Goal: Task Accomplishment & Management: Manage account settings

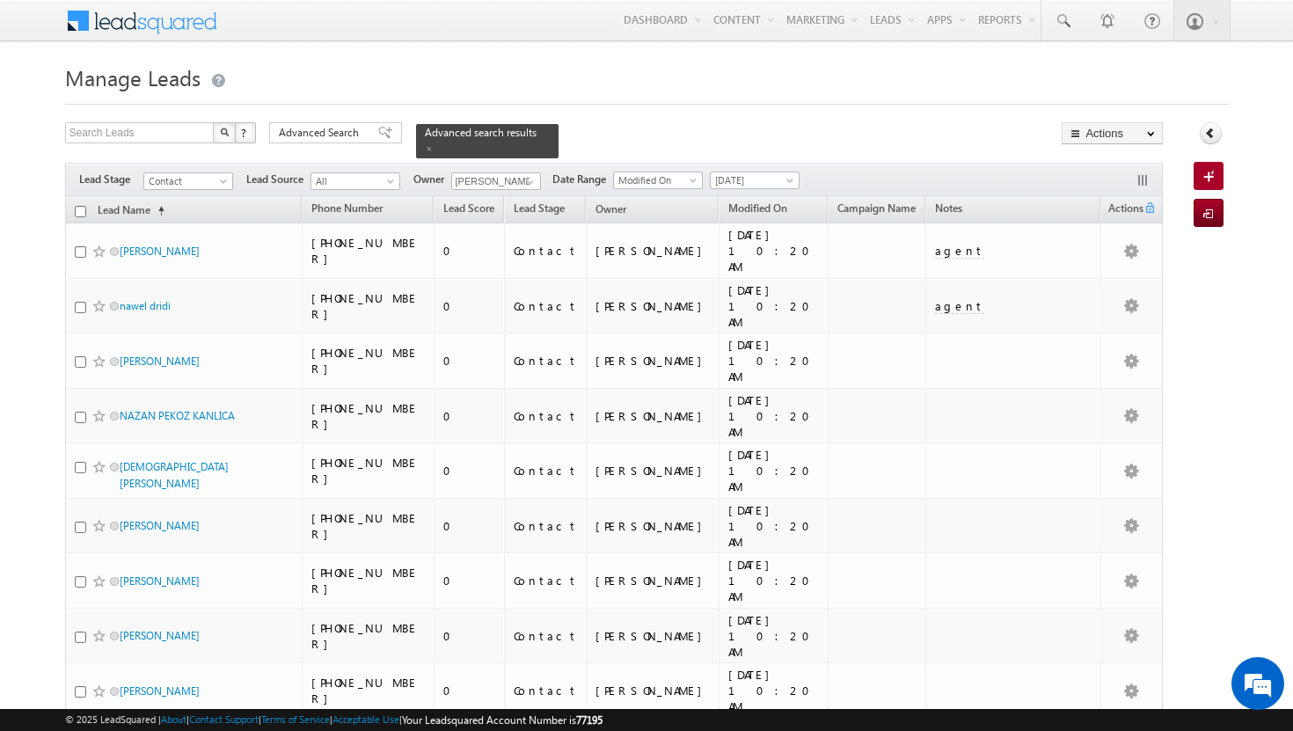
click at [77, 206] on input "checkbox" at bounding box center [80, 211] width 11 height 11
checkbox input "true"
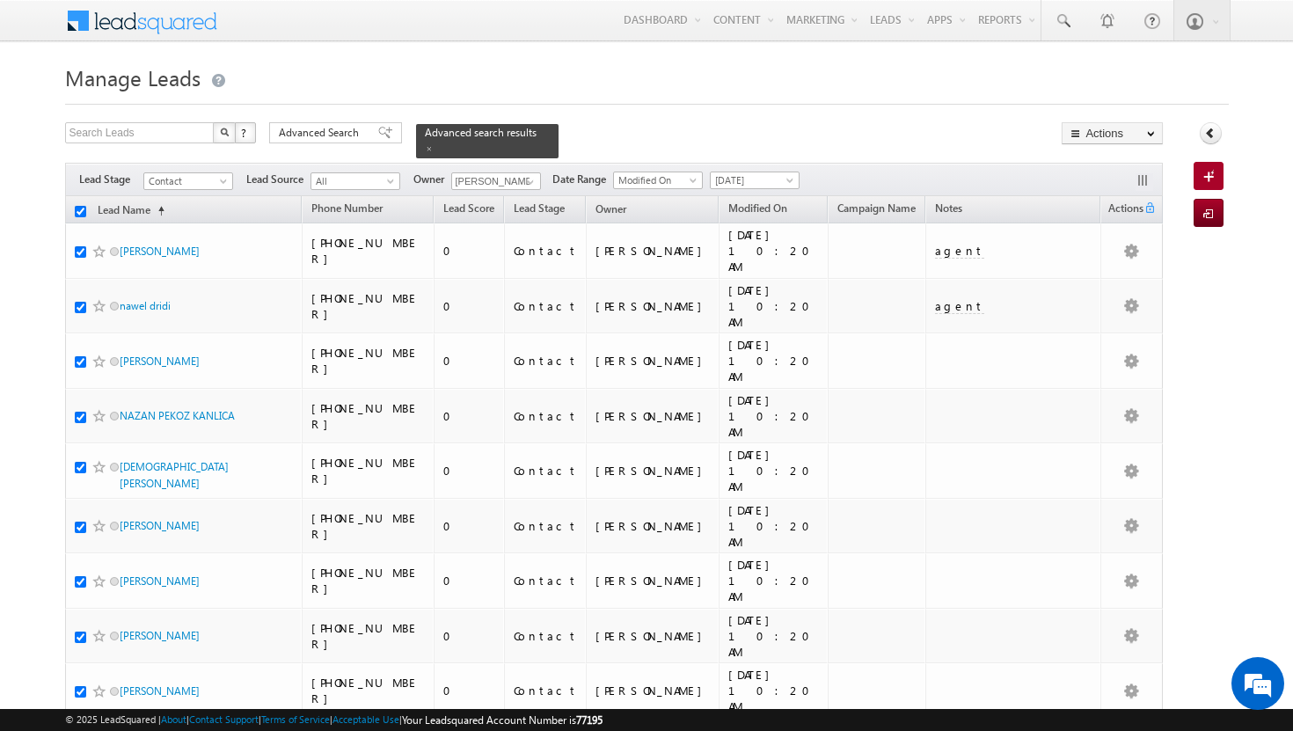
checkbox input "true"
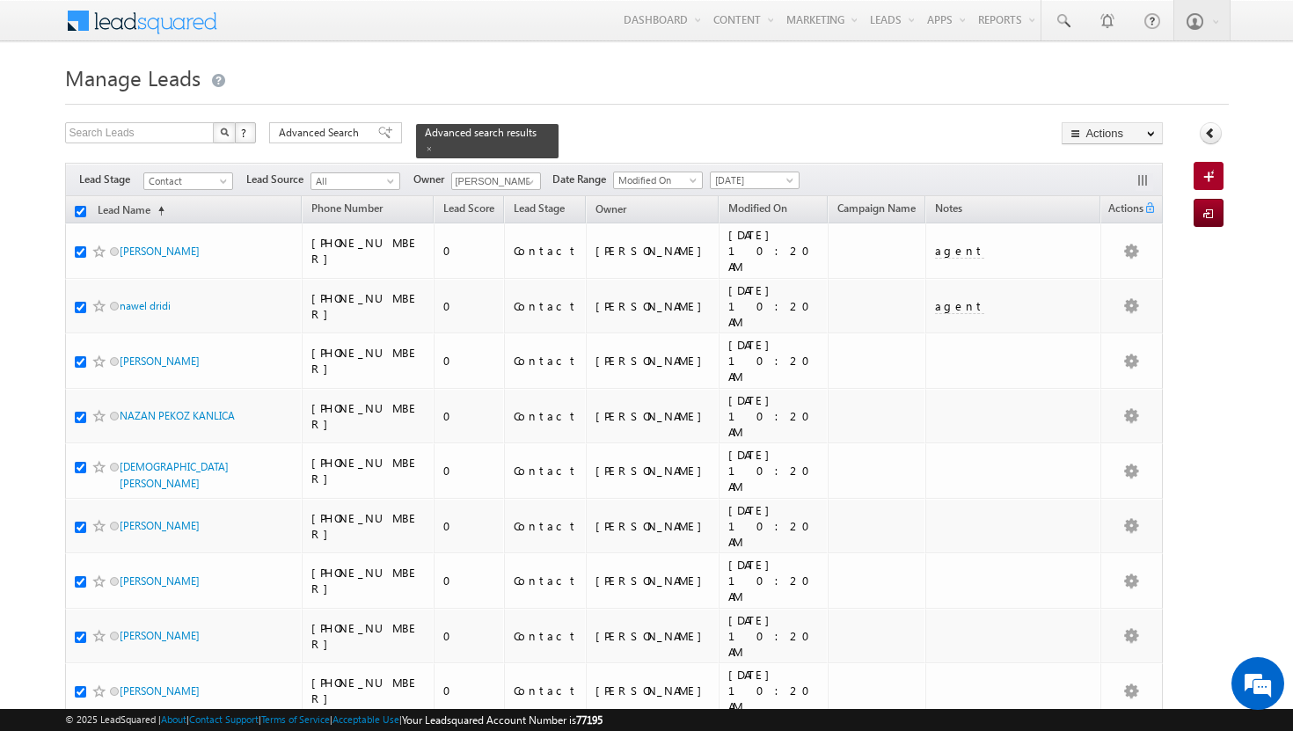
checkbox input "true"
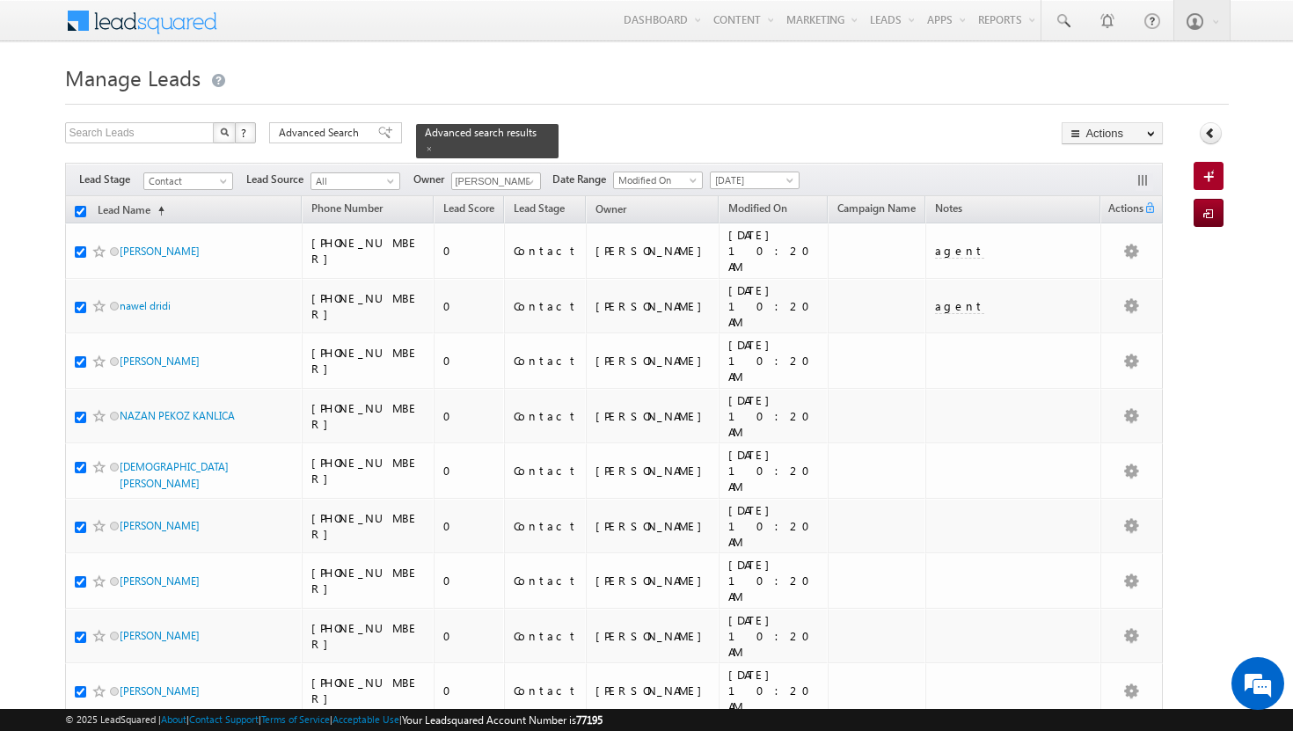
checkbox input "true"
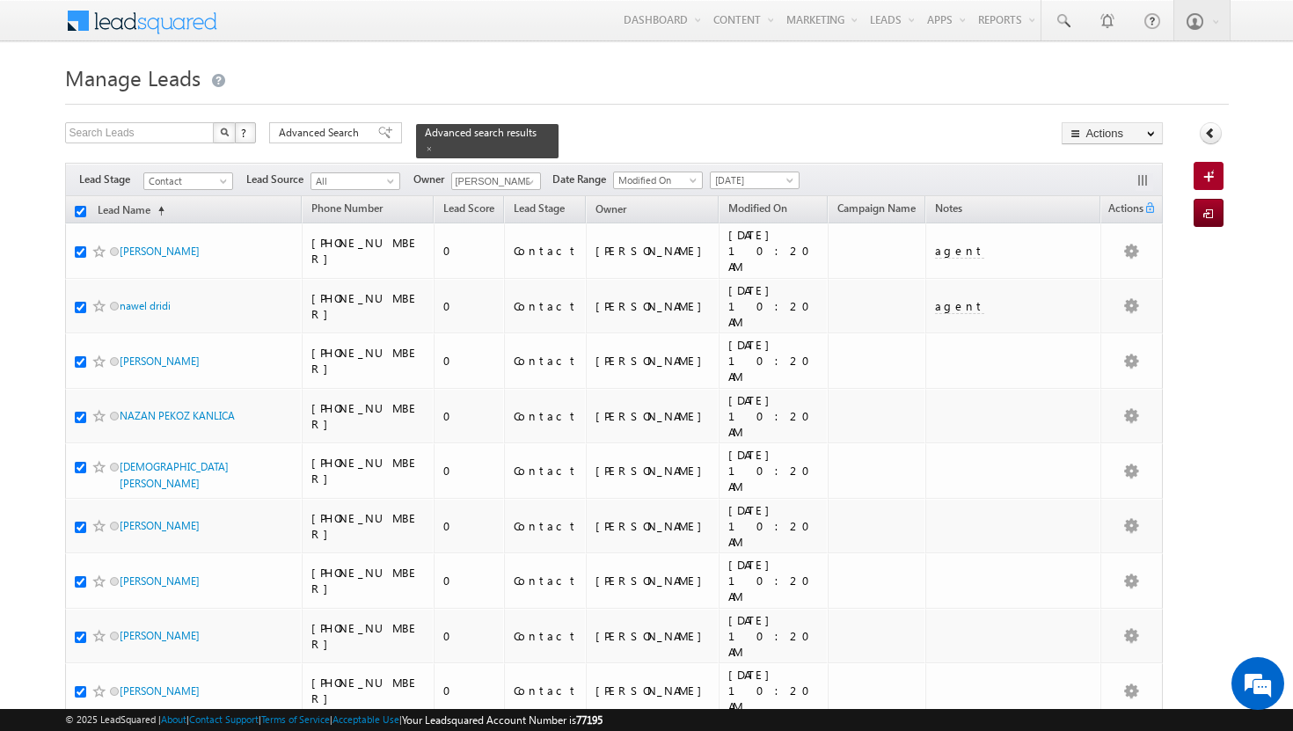
checkbox input "true"
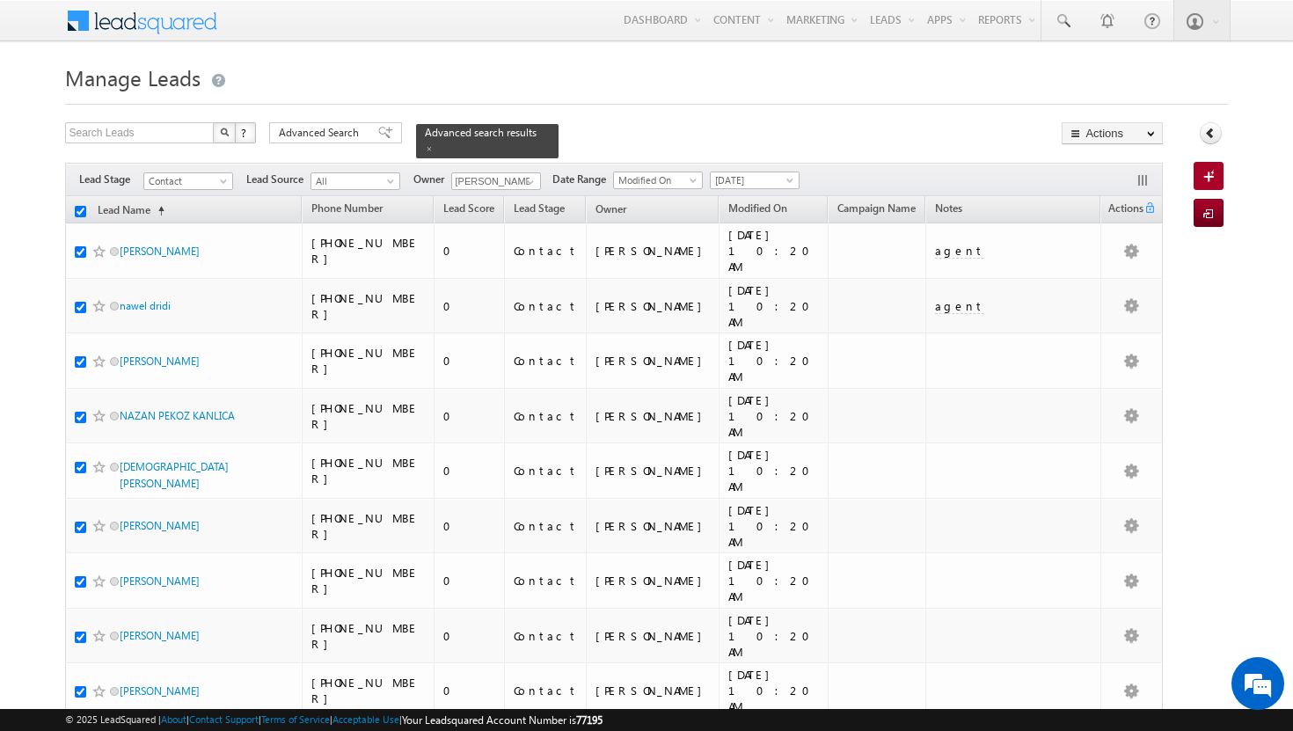
checkbox input "true"
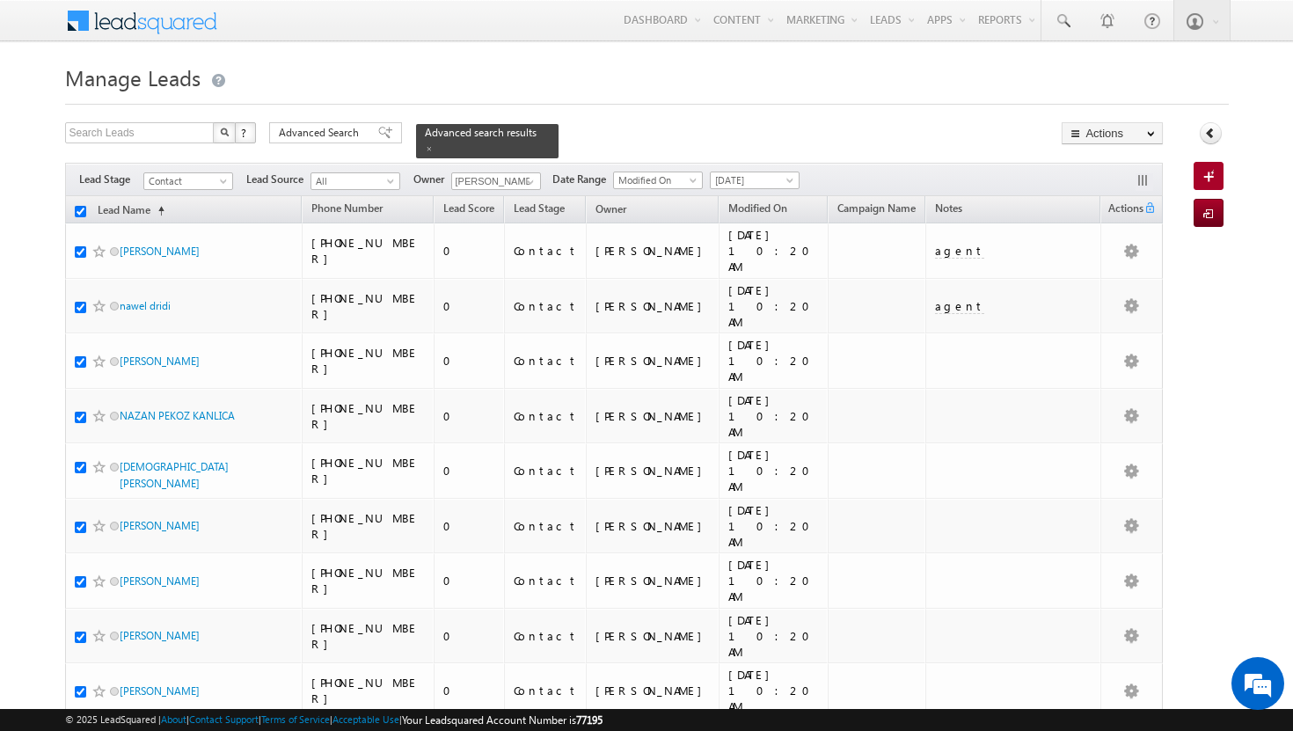
checkbox input "true"
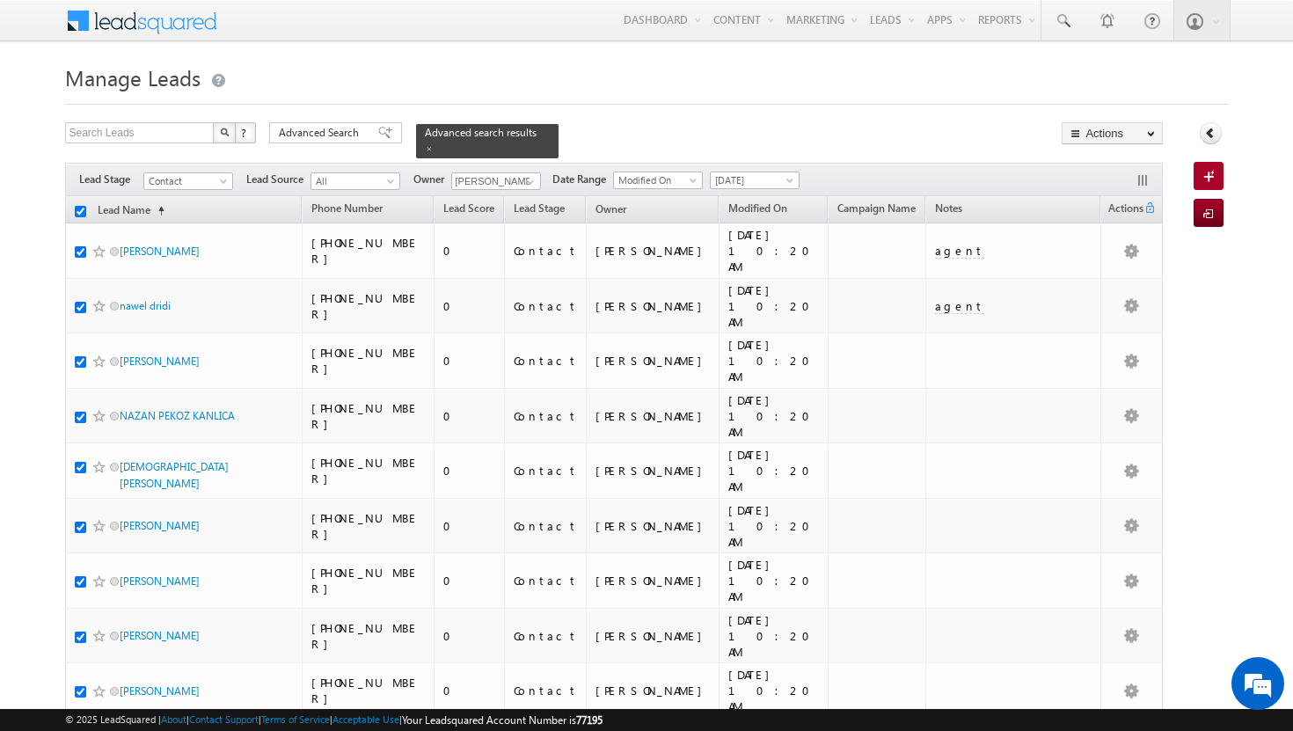
checkbox input "true"
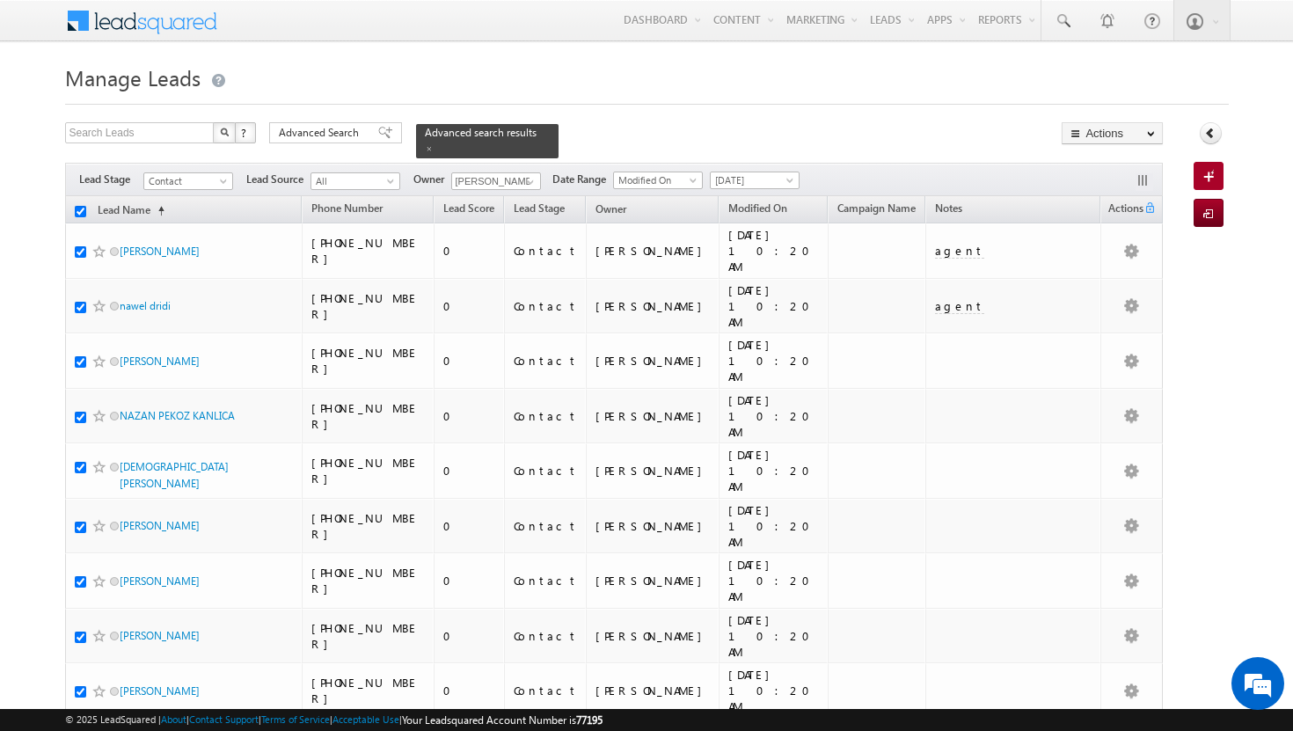
checkbox input "true"
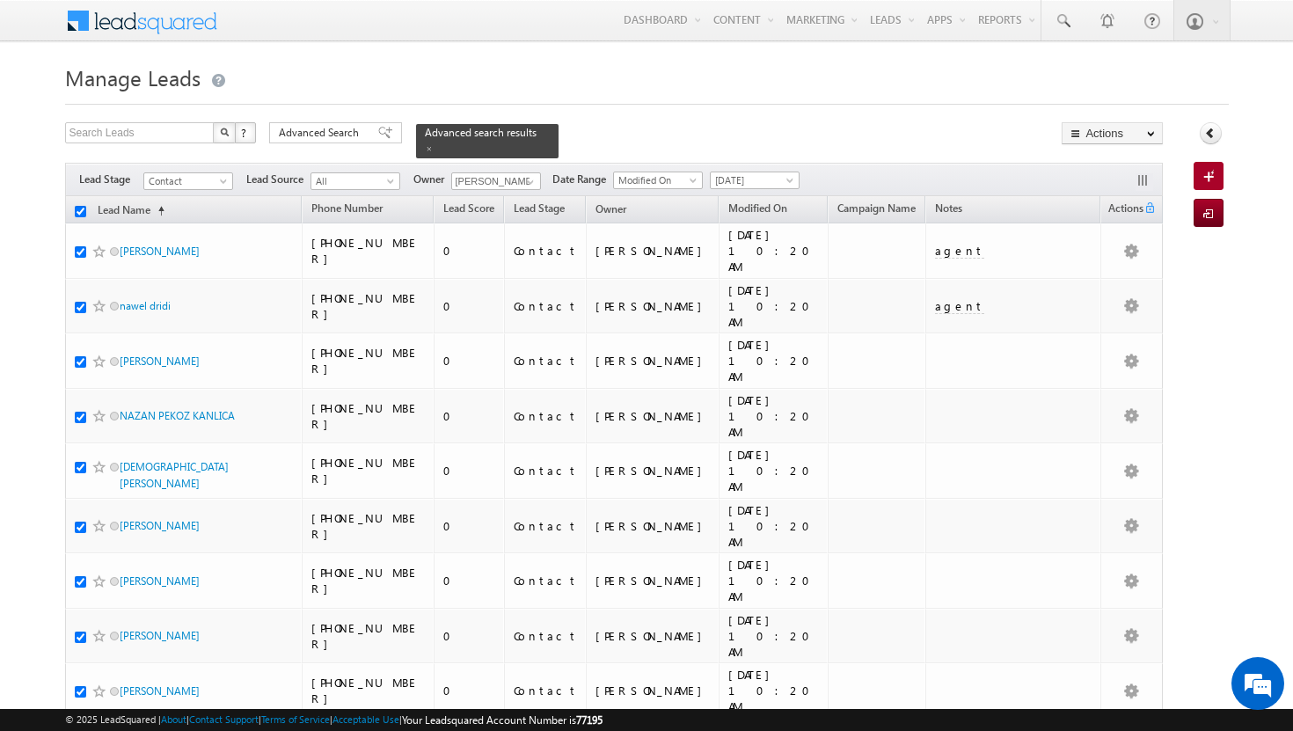
checkbox input "true"
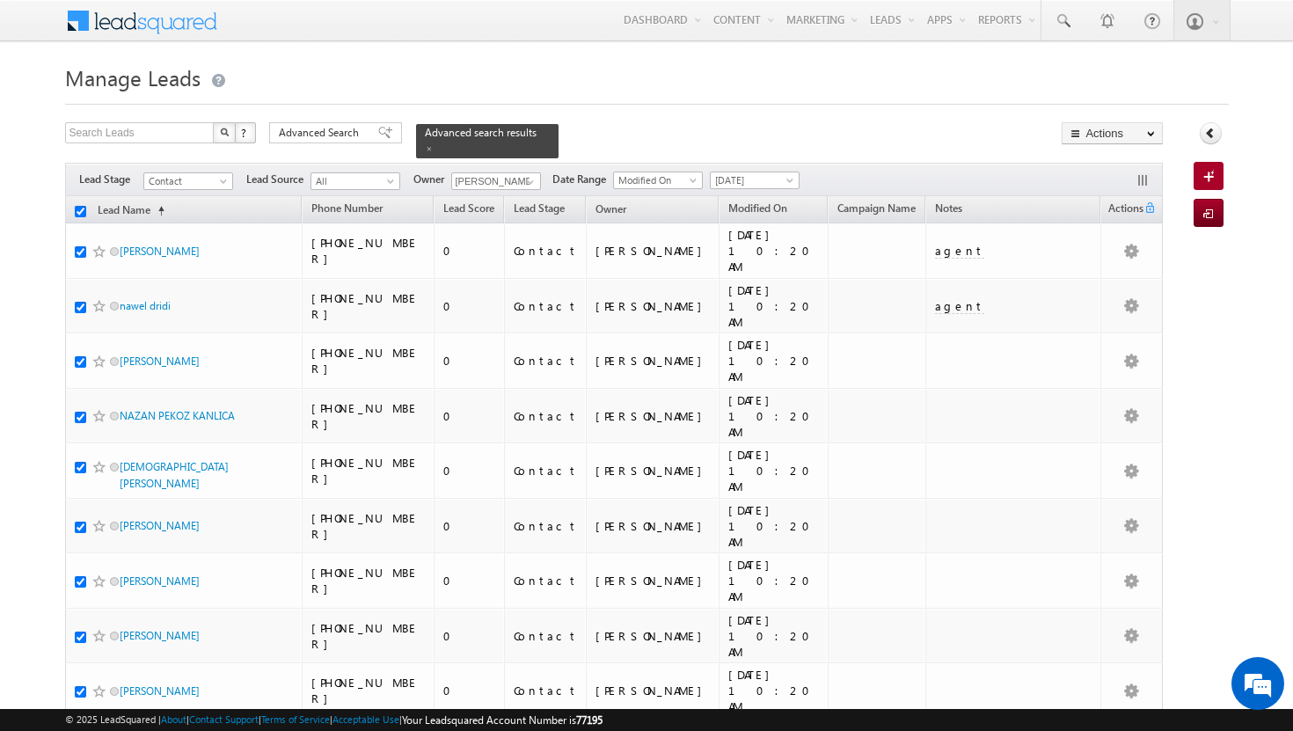
checkbox input "true"
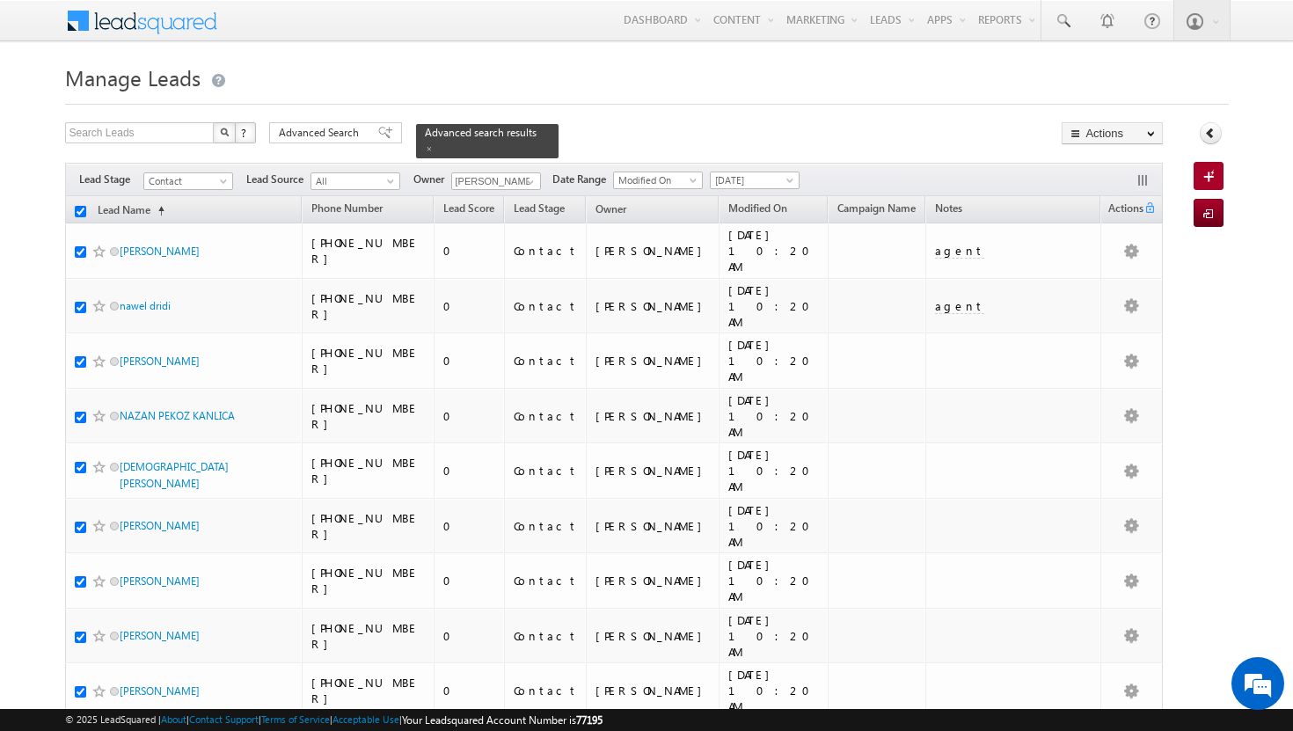
checkbox input "true"
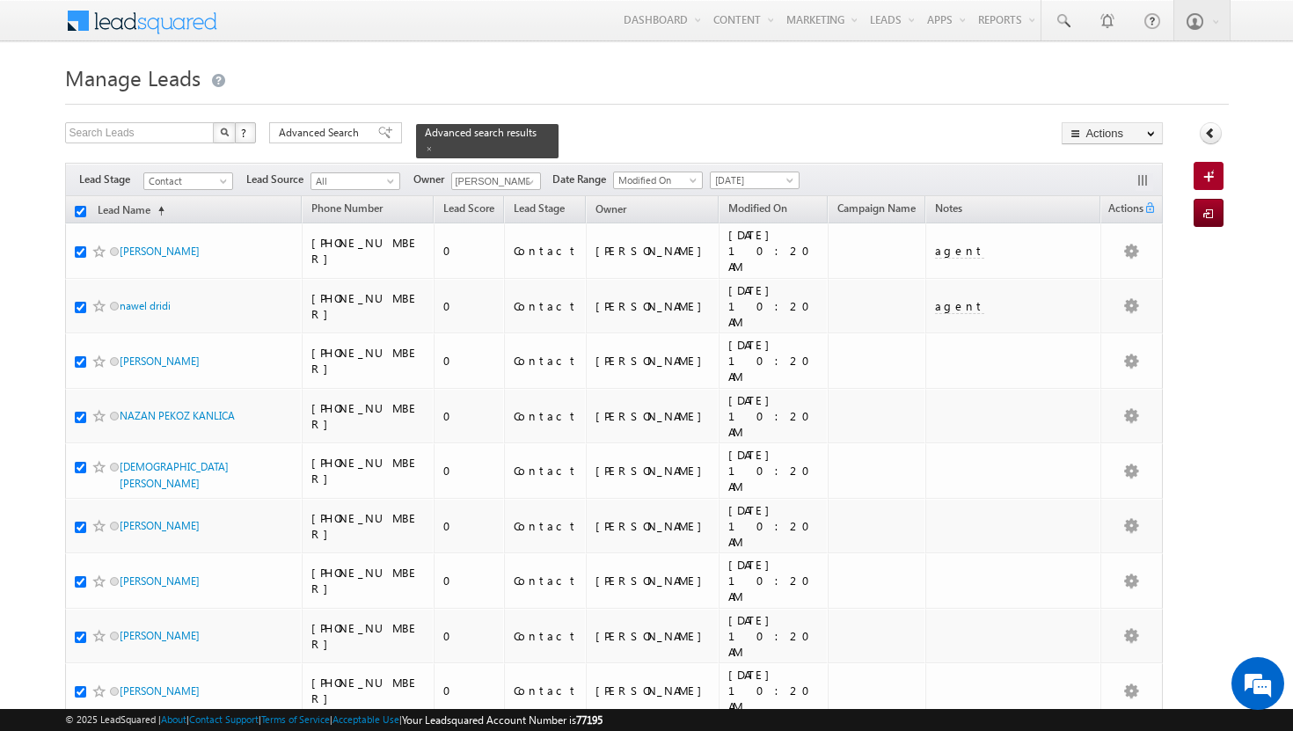
checkbox input "true"
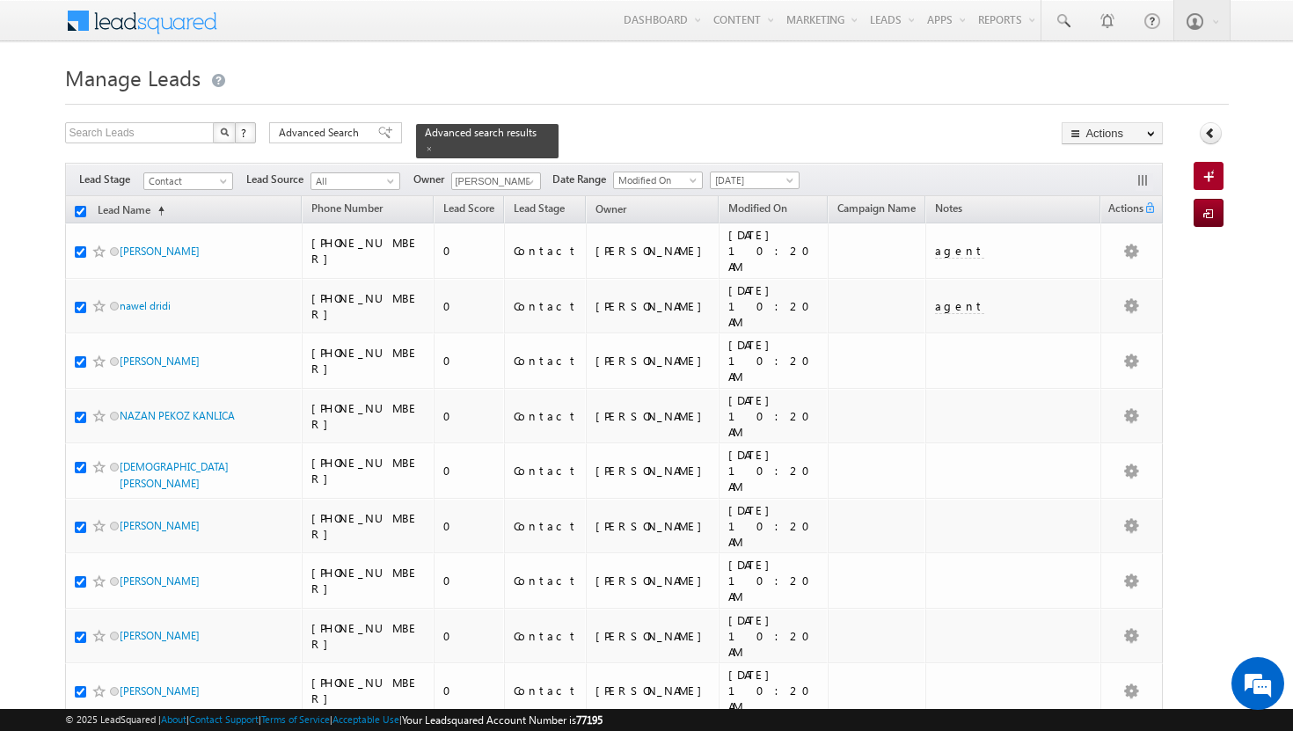
checkbox input "true"
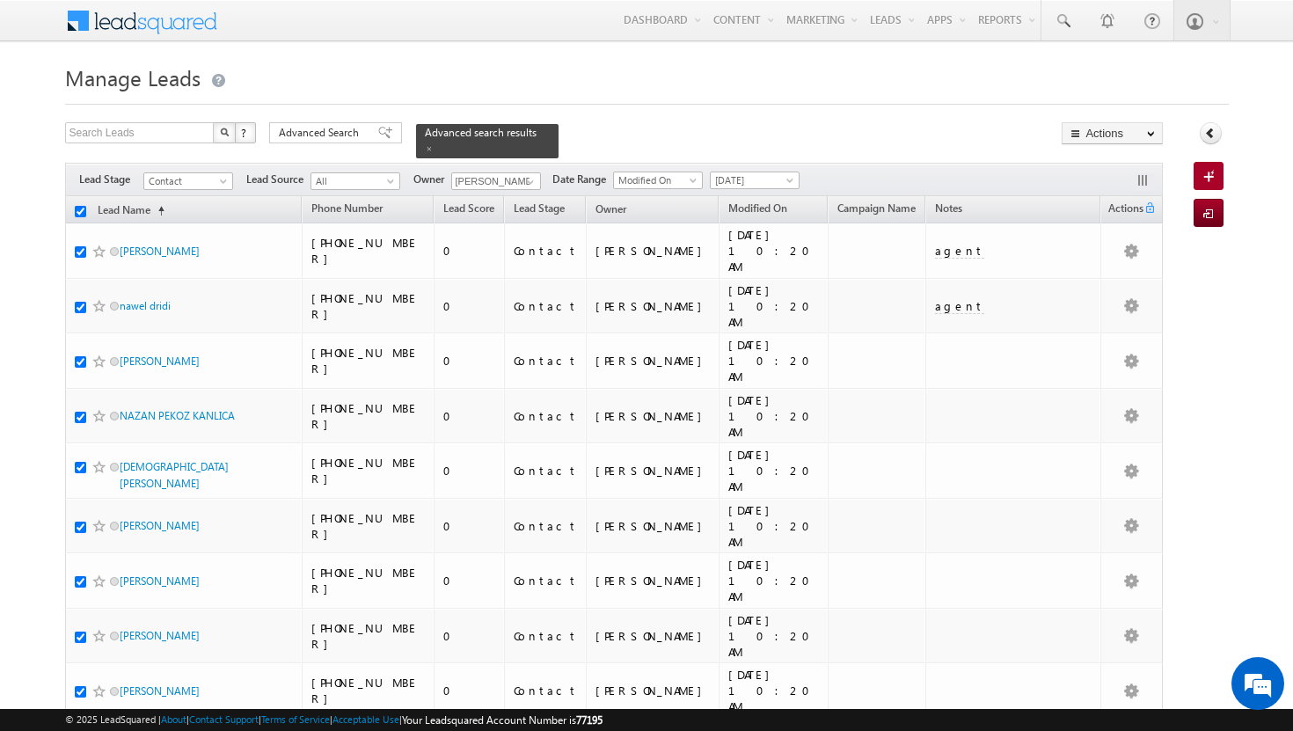
checkbox input "true"
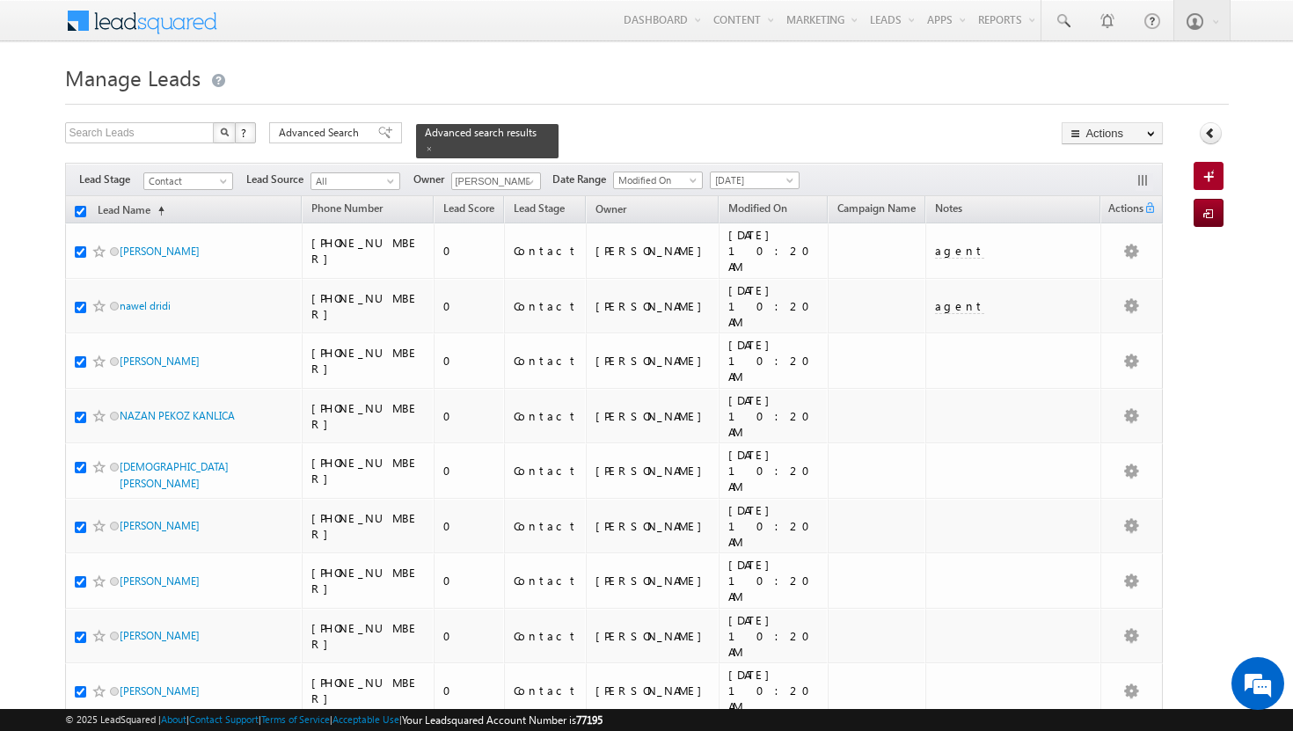
checkbox input "true"
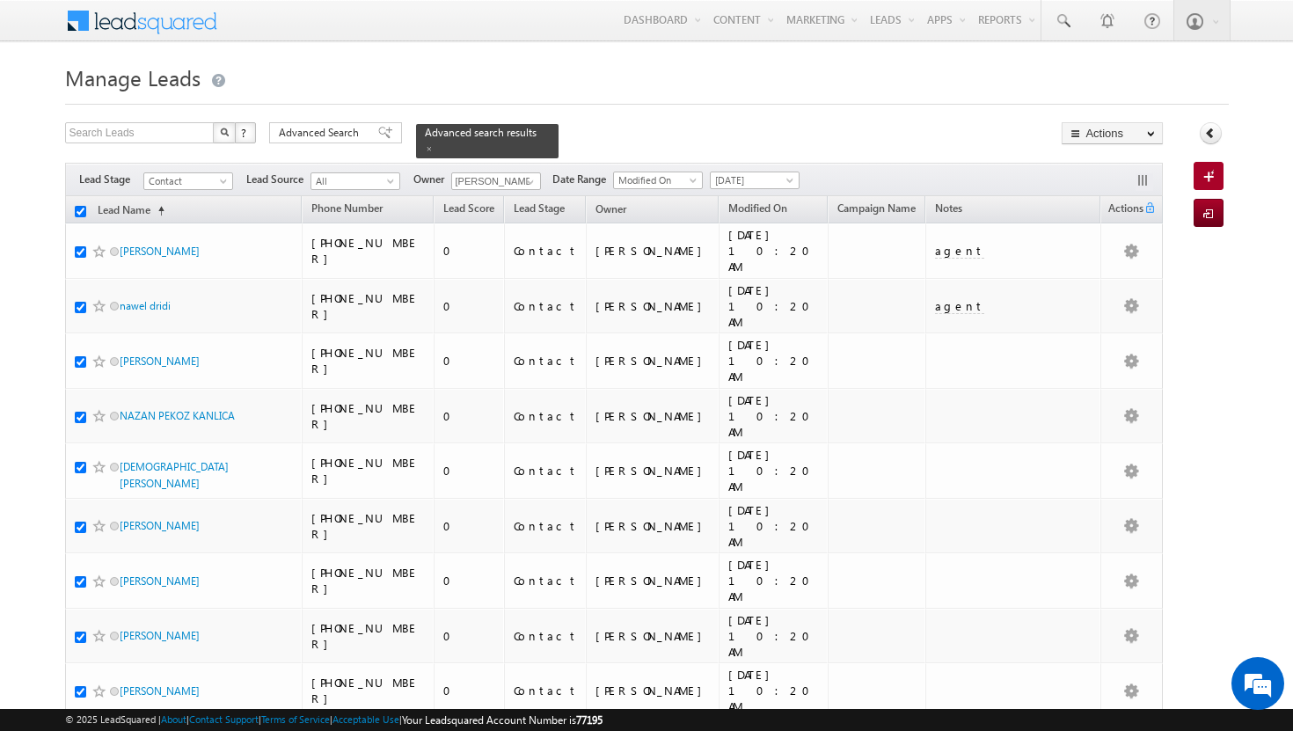
checkbox input "true"
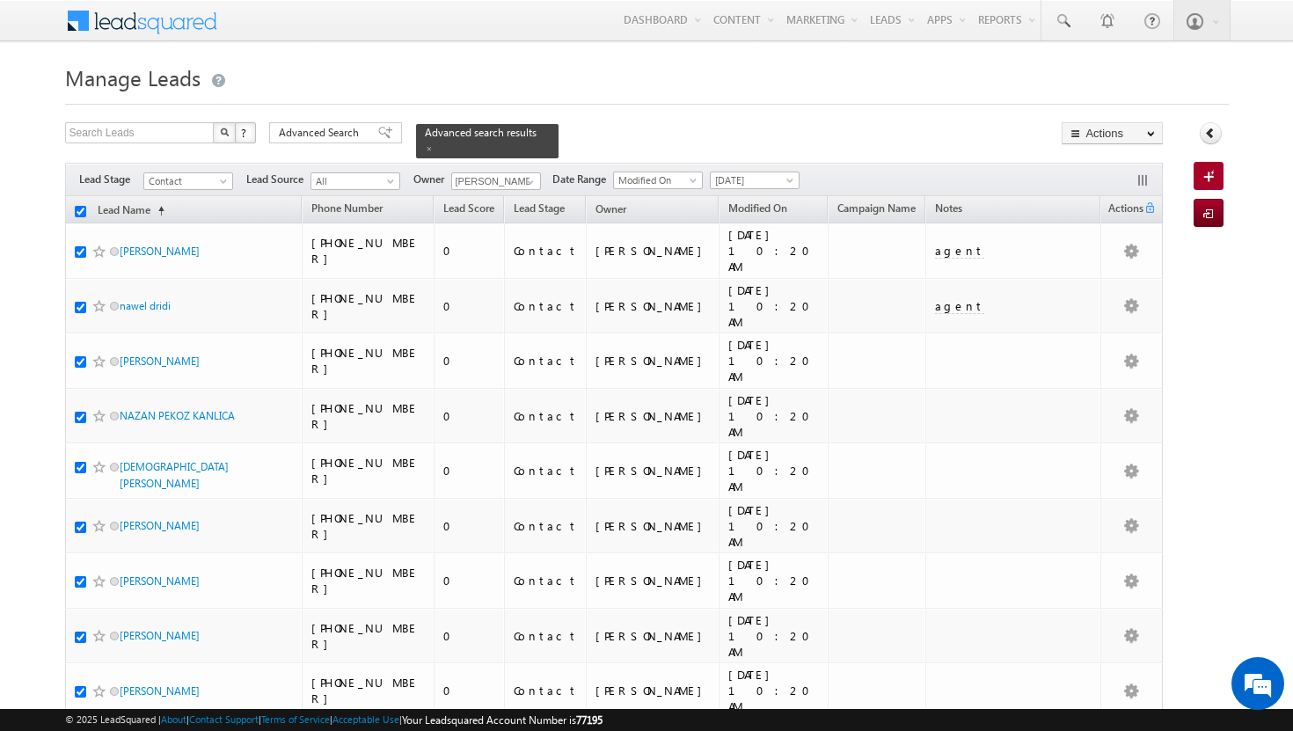
checkbox input "true"
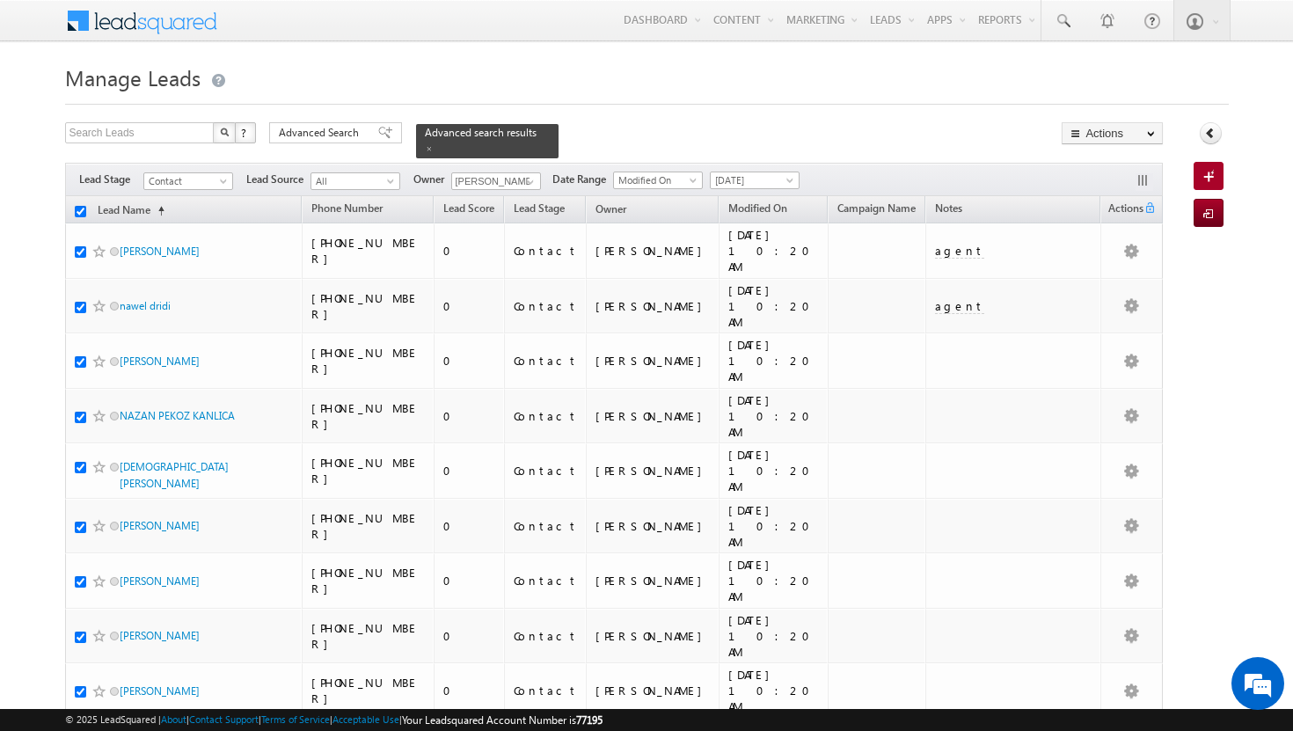
checkbox input "true"
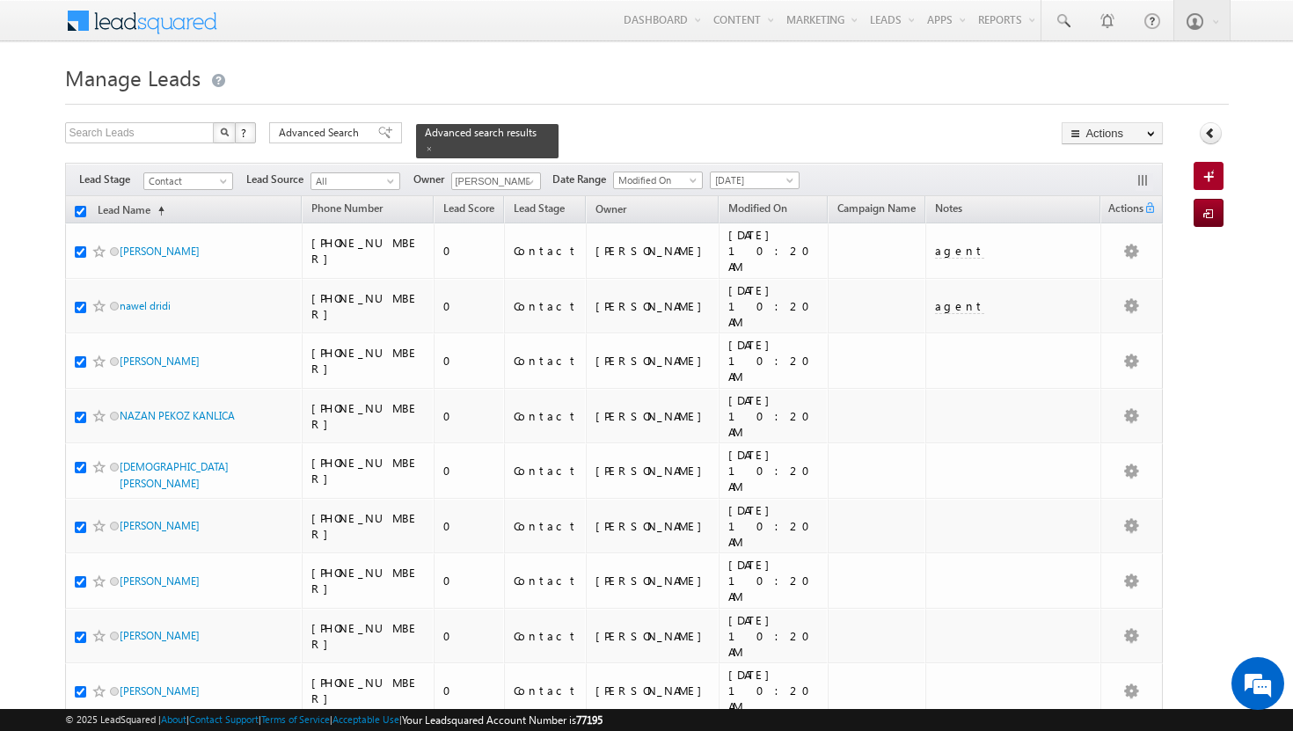
checkbox input "true"
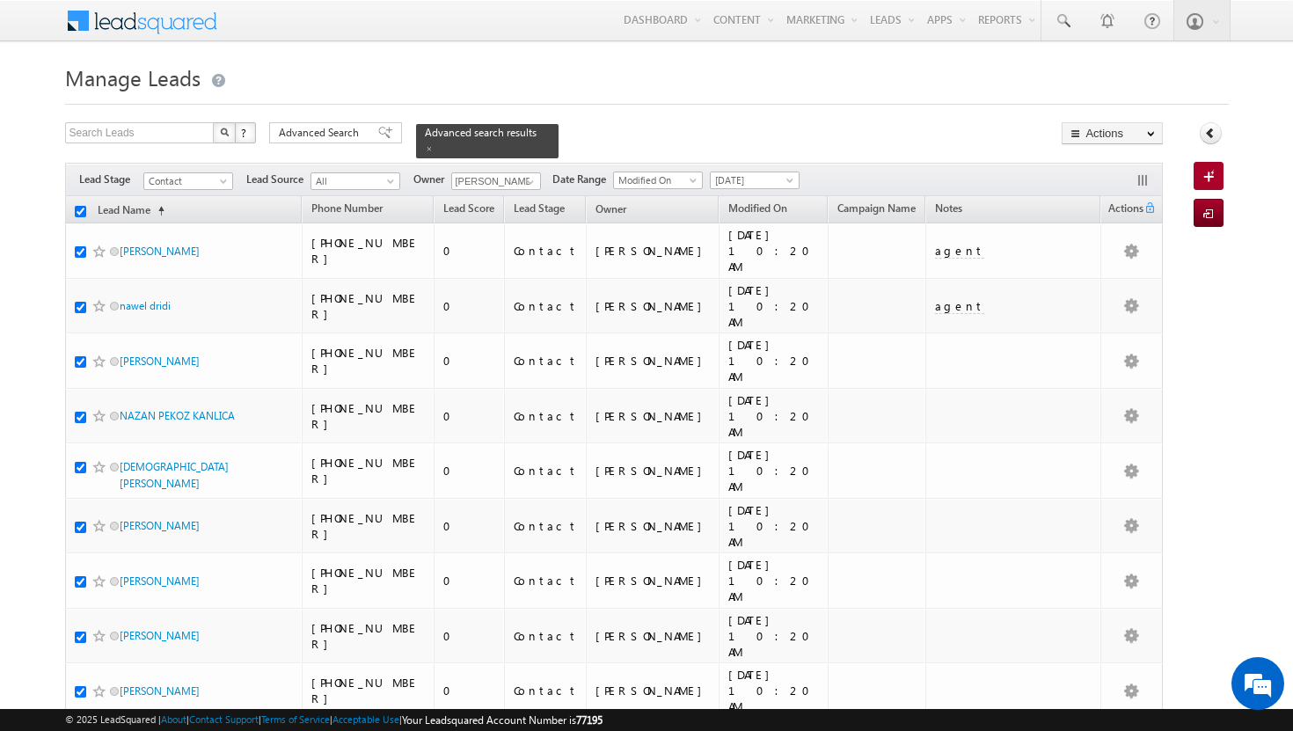
checkbox input "true"
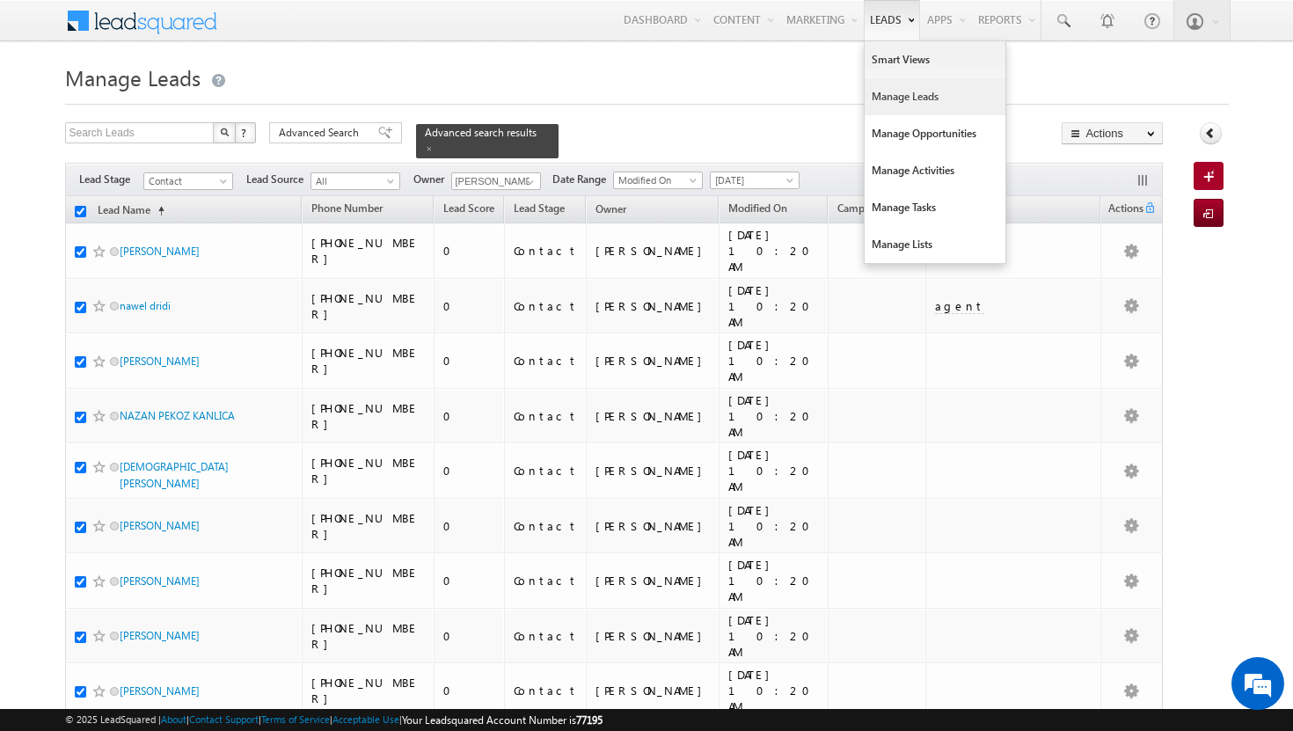
click at [876, 102] on link "Manage Leads" at bounding box center [934, 96] width 141 height 37
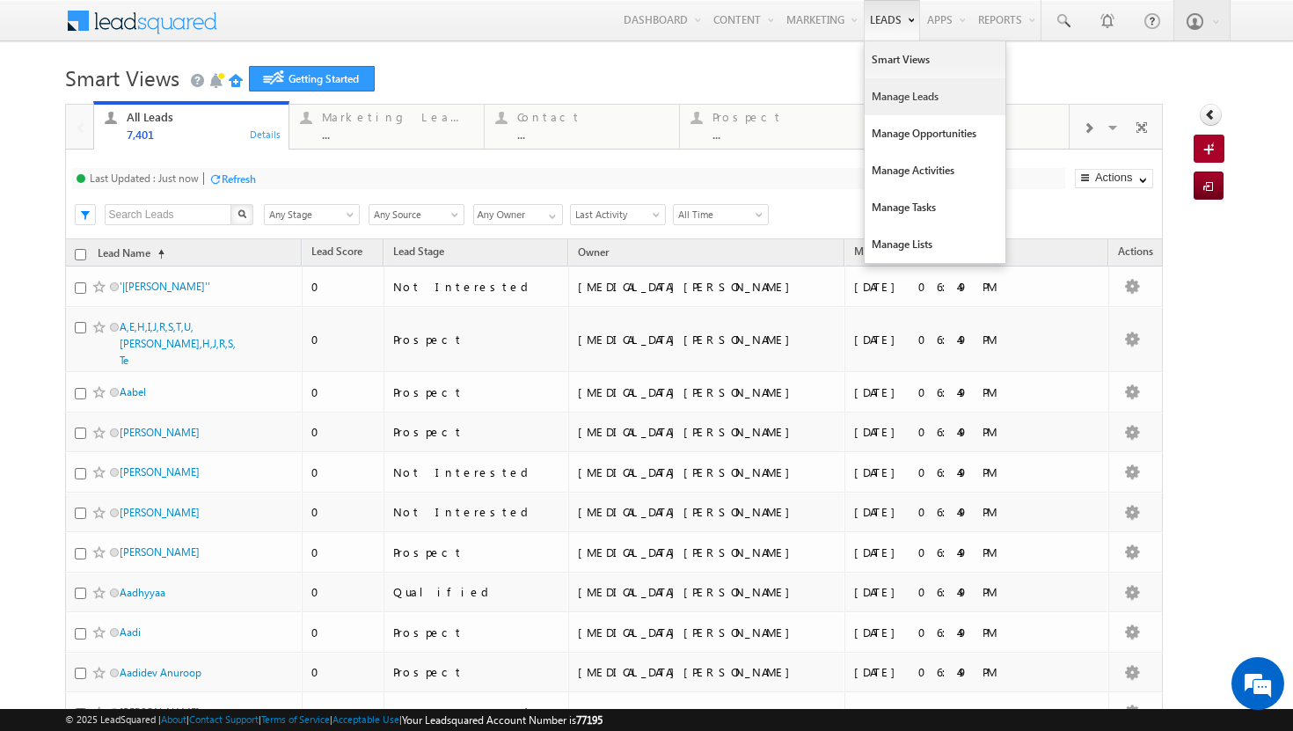
click at [906, 93] on link "Manage Leads" at bounding box center [934, 96] width 141 height 37
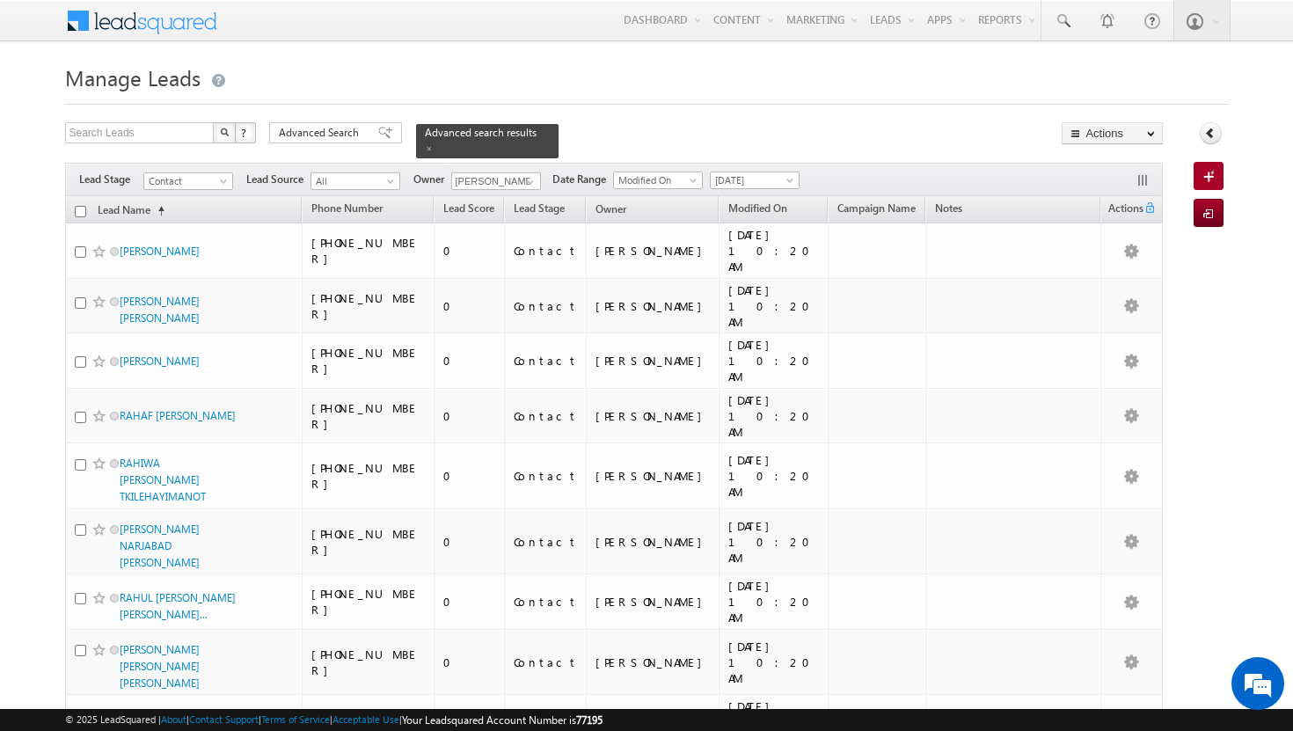
click at [80, 206] on input "checkbox" at bounding box center [80, 211] width 11 height 11
checkbox input "true"
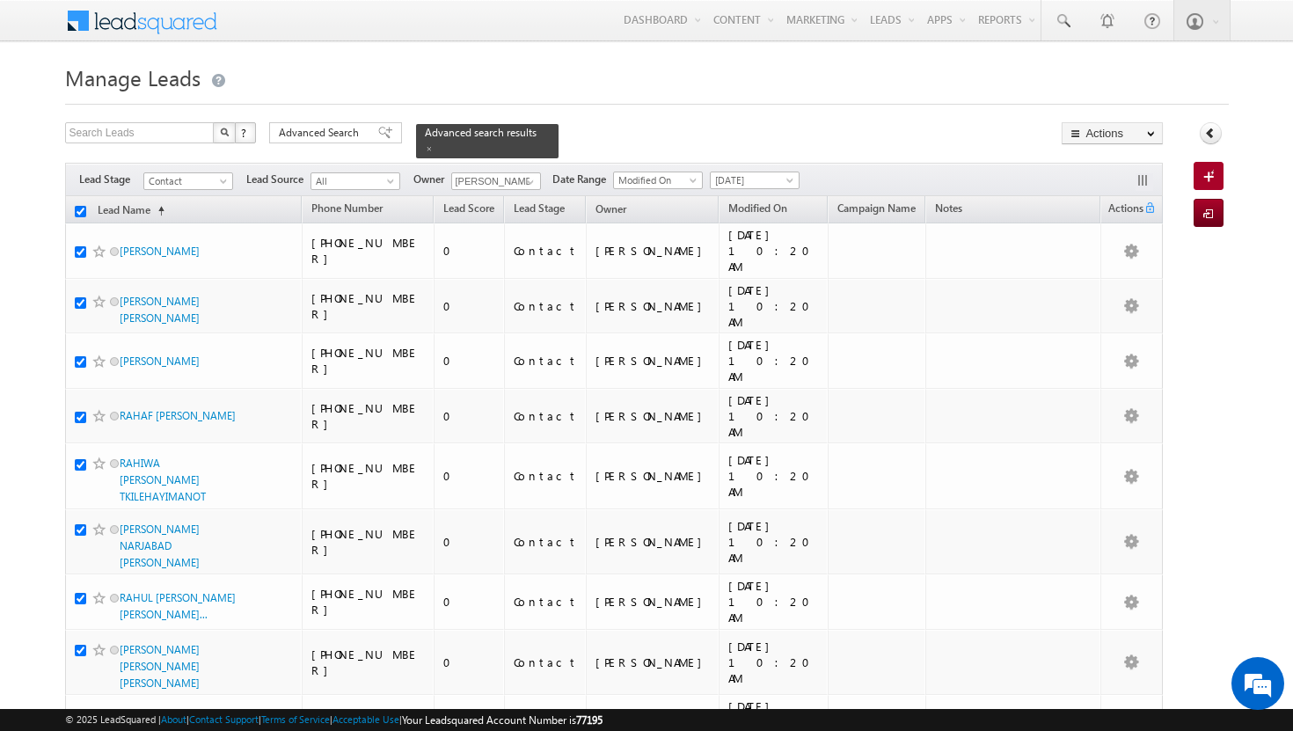
checkbox input "true"
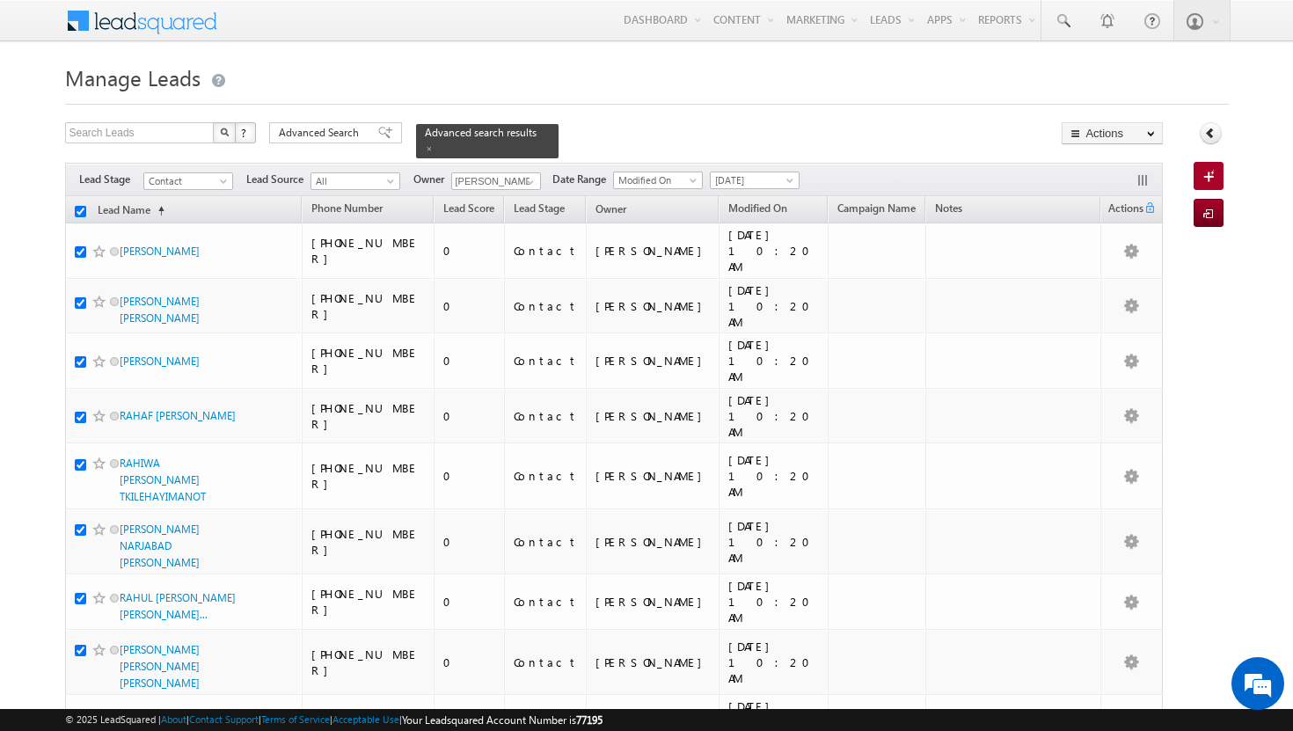
checkbox input "true"
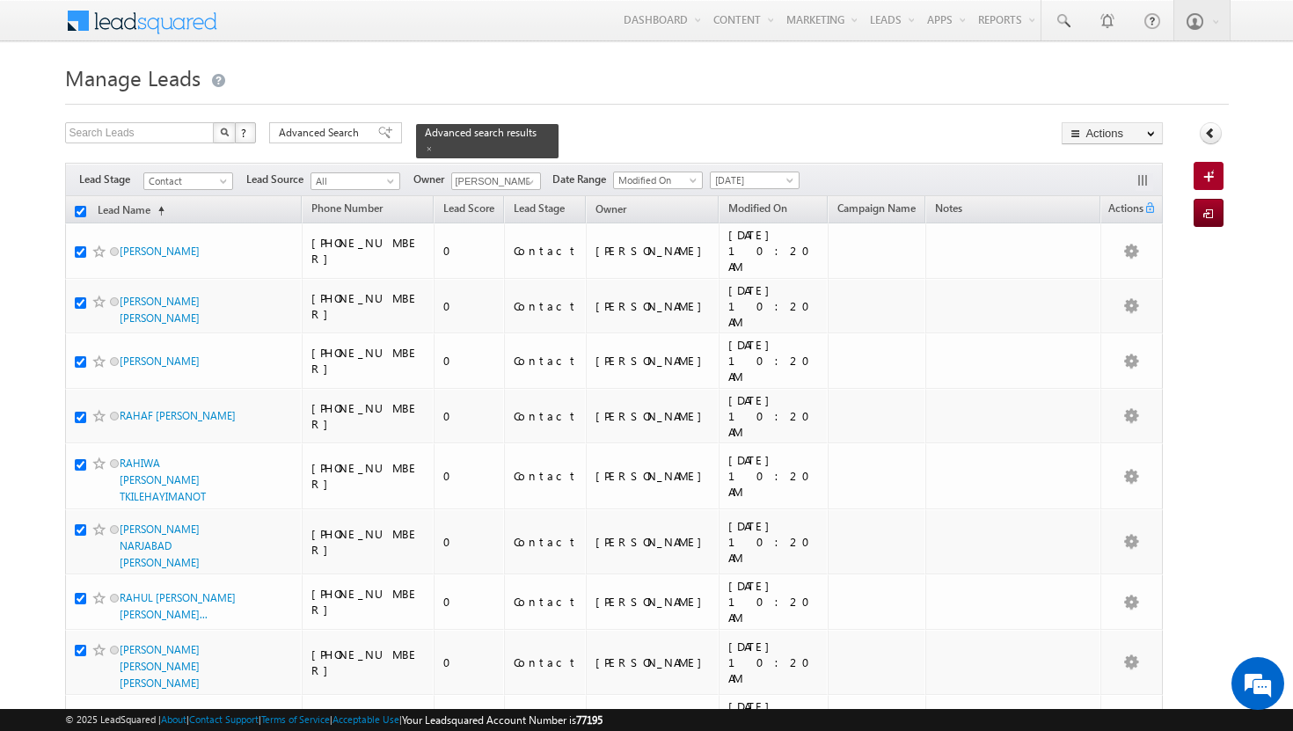
checkbox input "true"
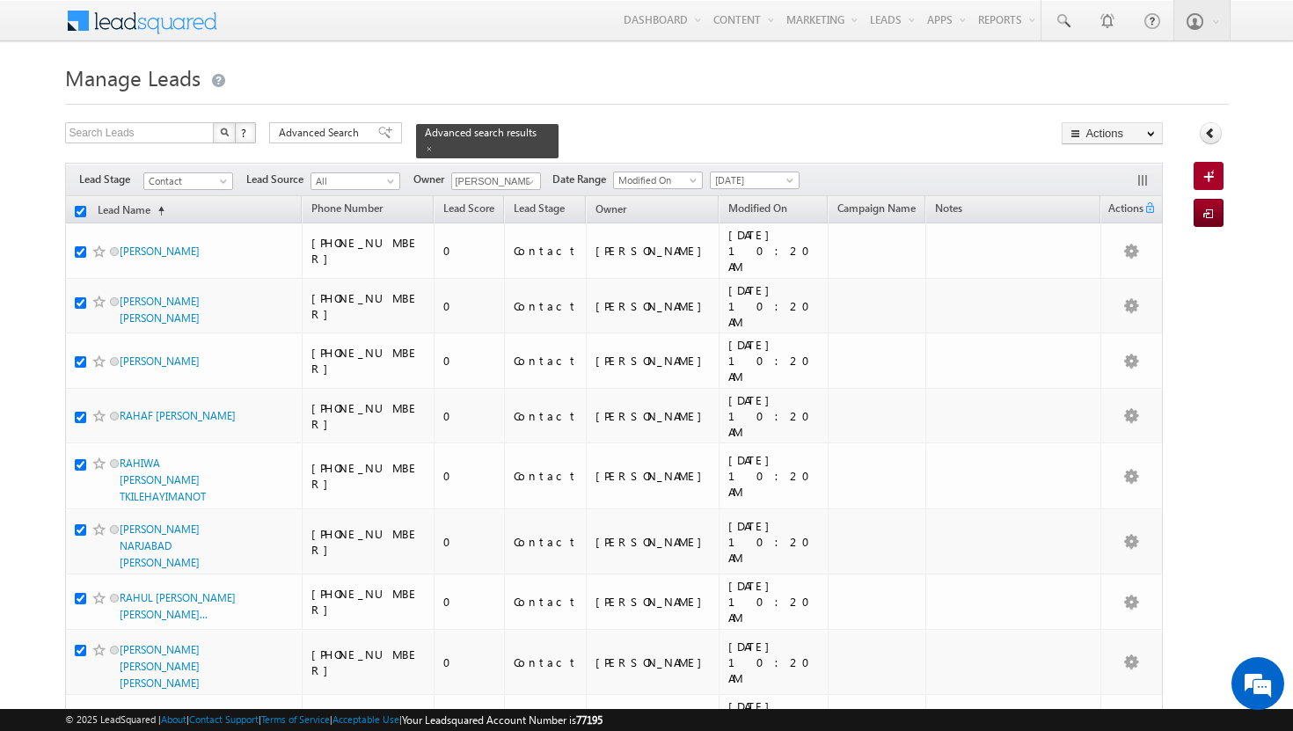
checkbox input "true"
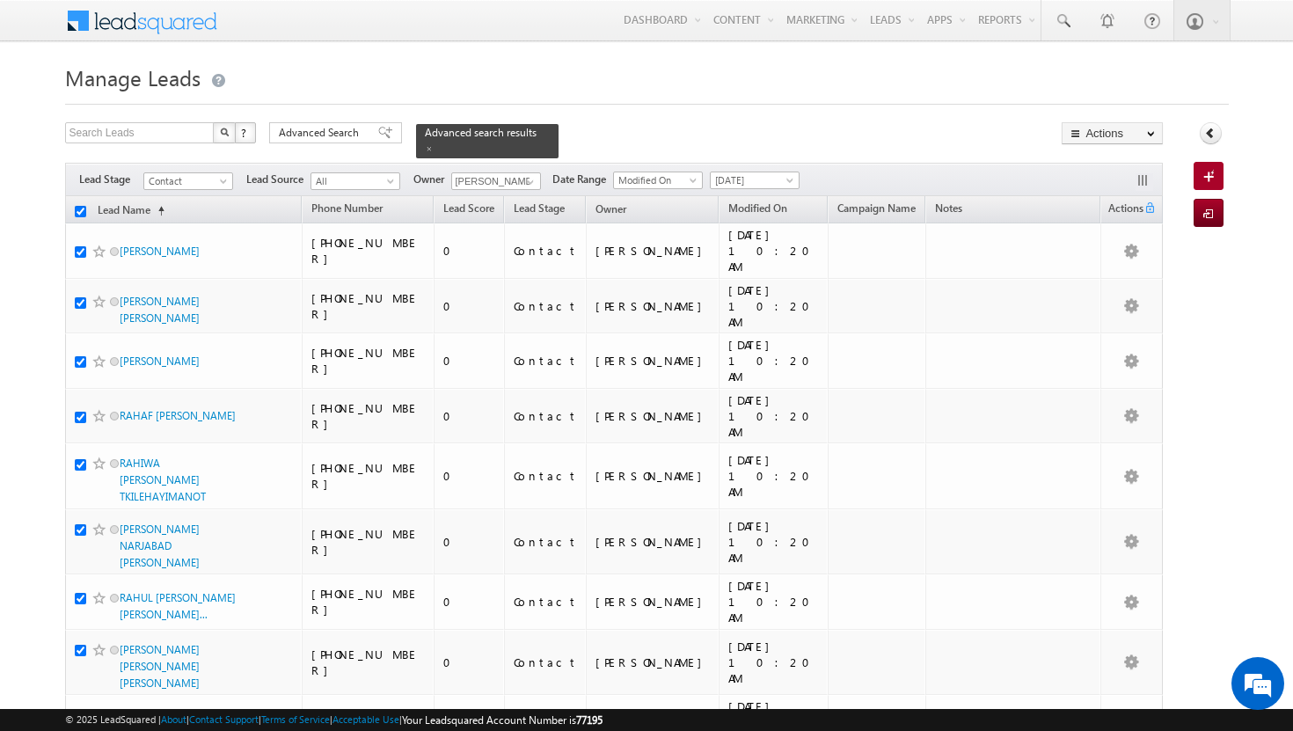
checkbox input "true"
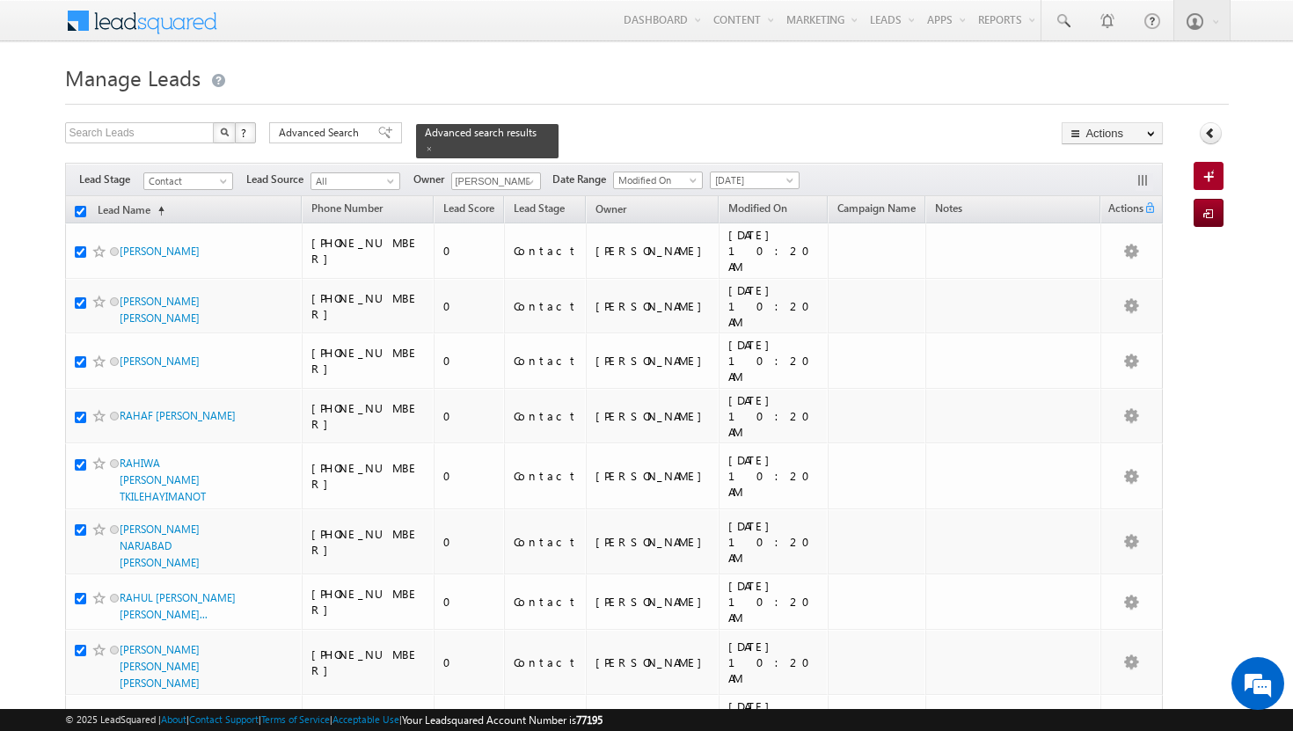
checkbox input "true"
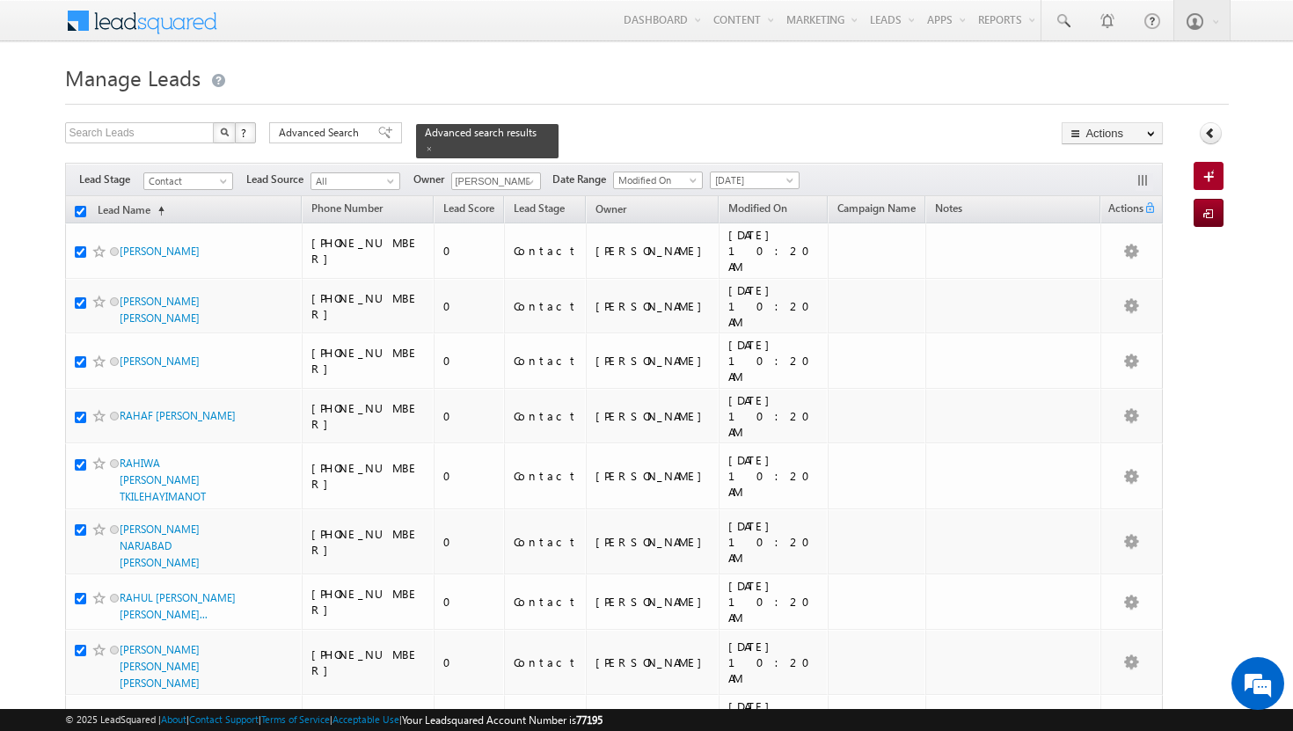
checkbox input "true"
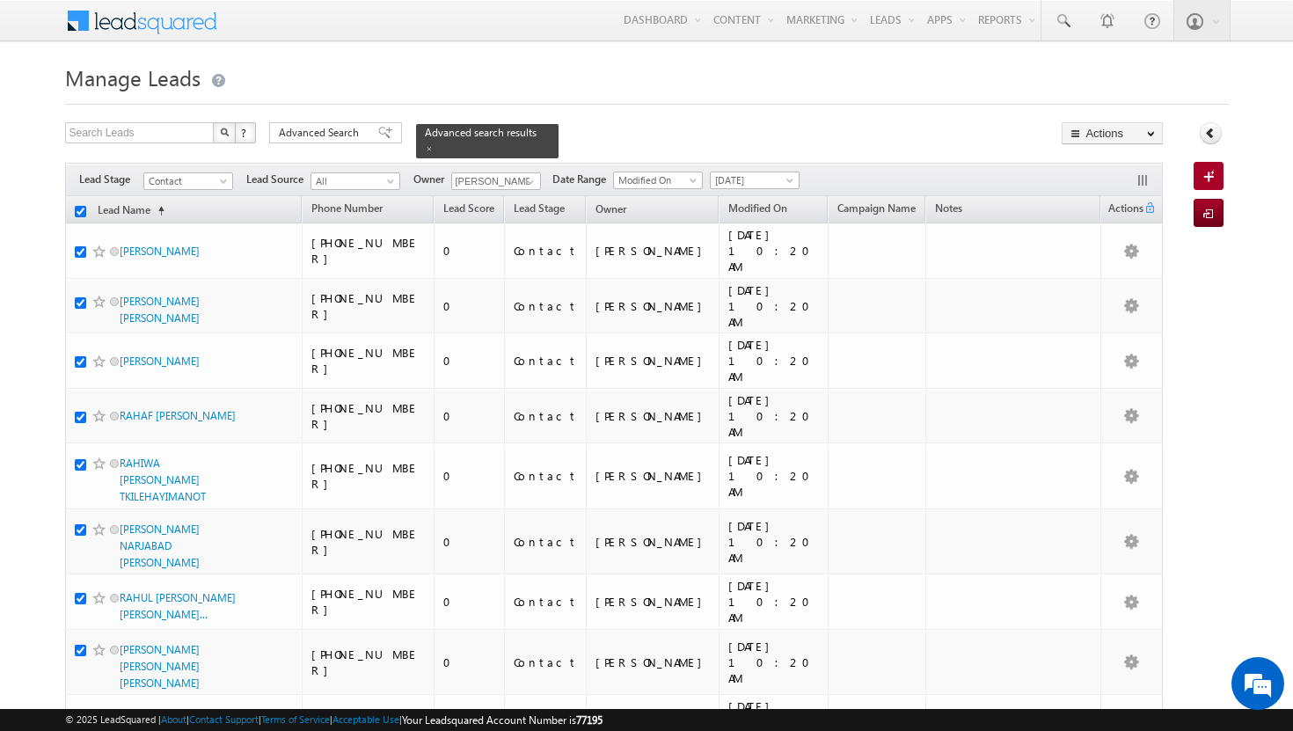
checkbox input "true"
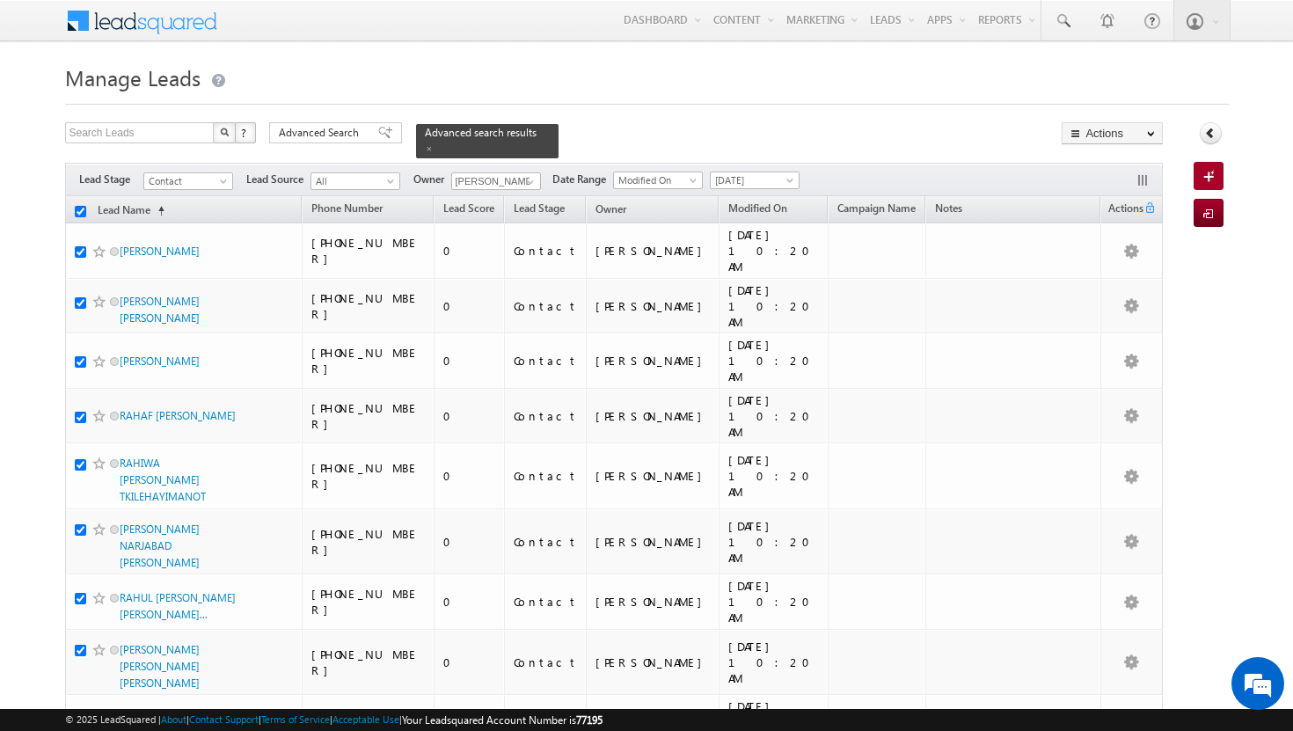
checkbox input "true"
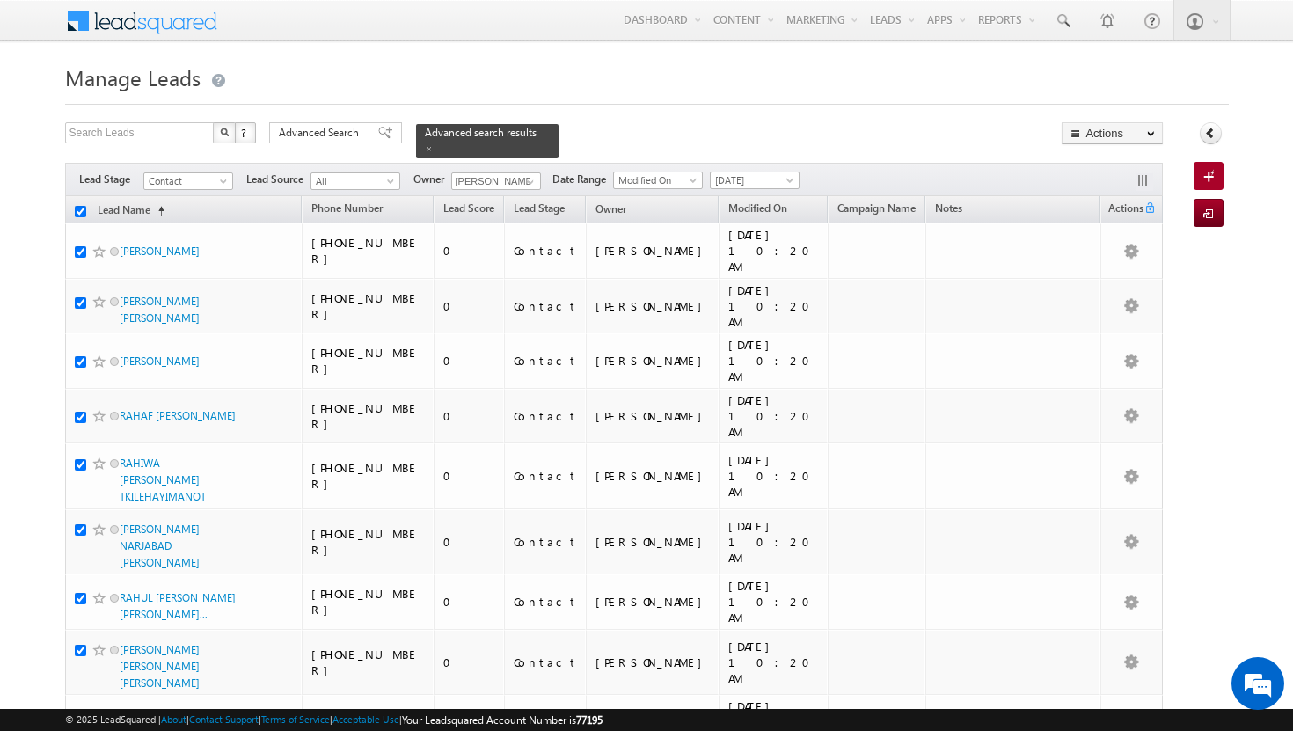
checkbox input "true"
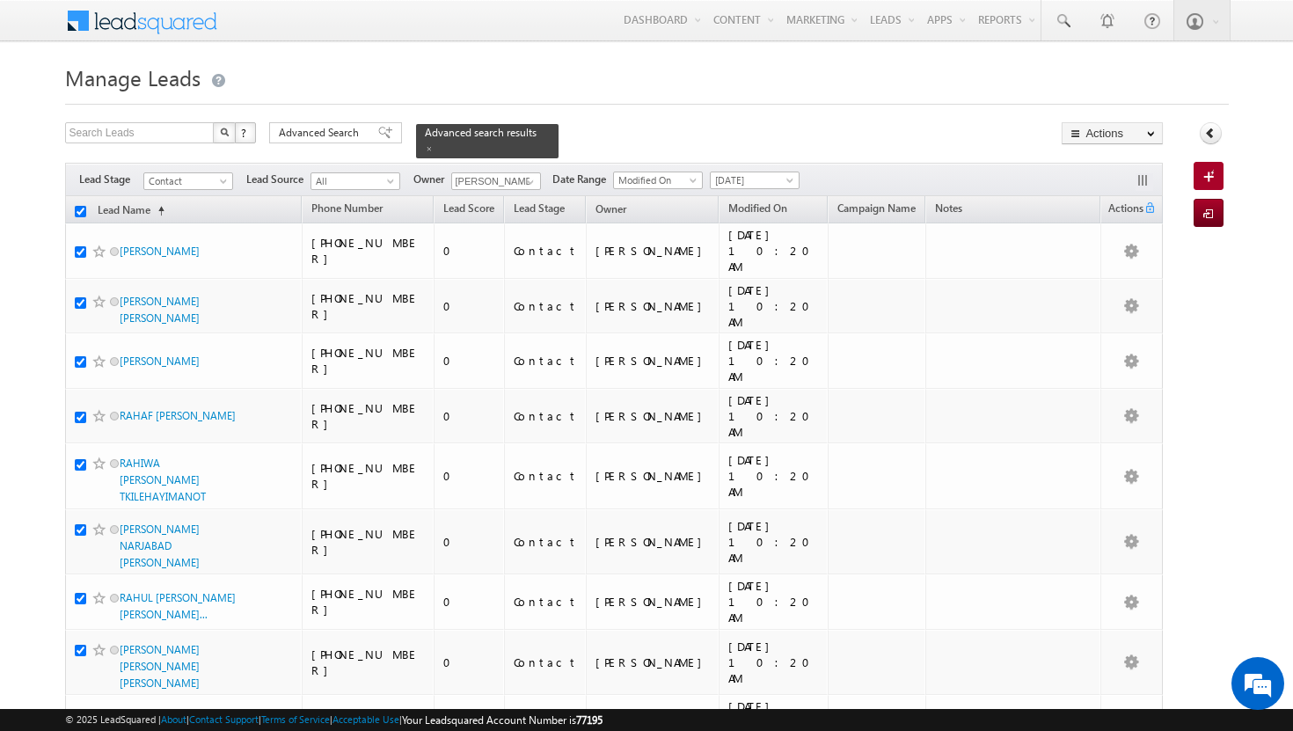
checkbox input "true"
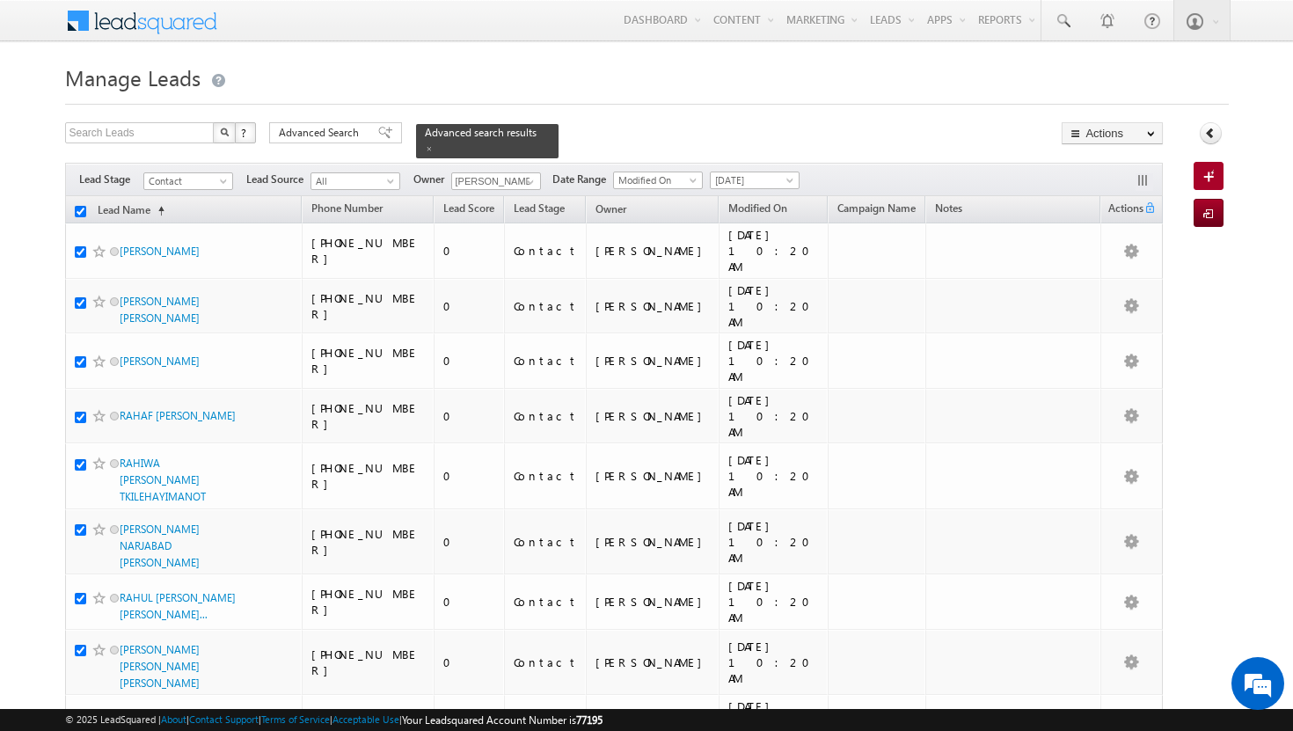
checkbox input "true"
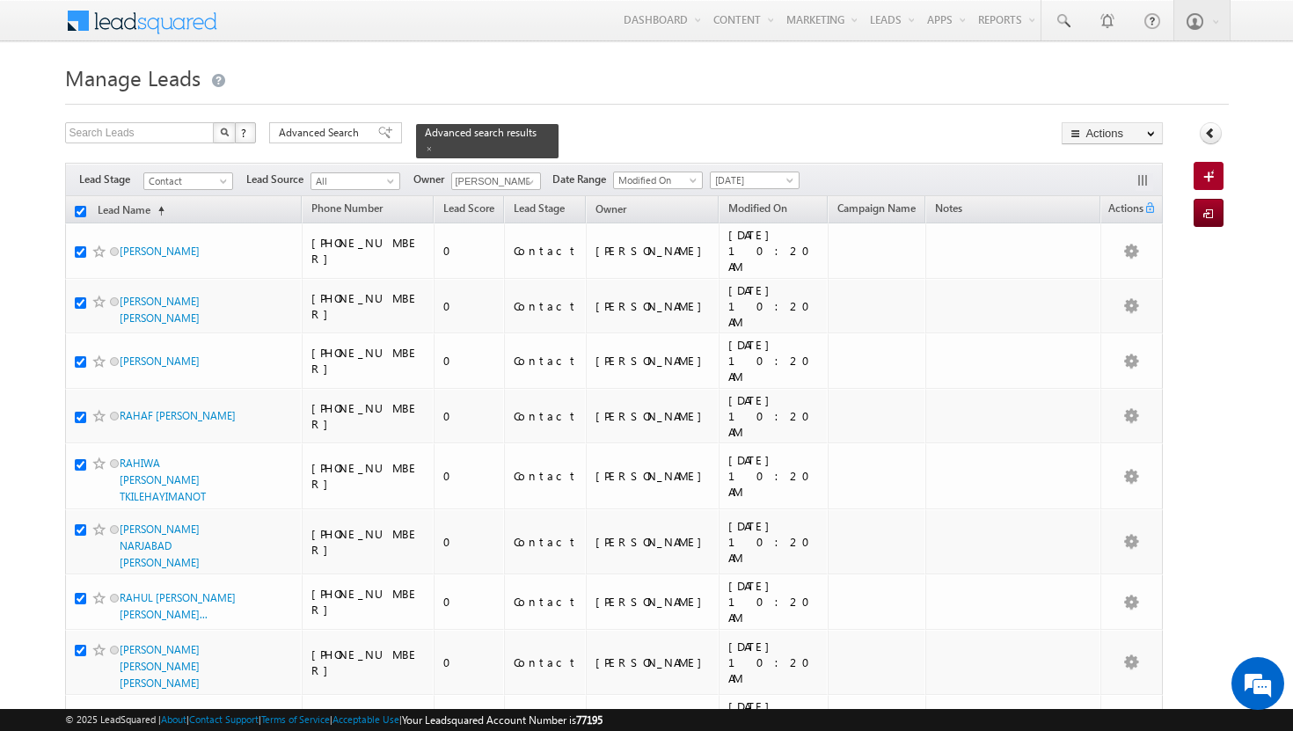
checkbox input "true"
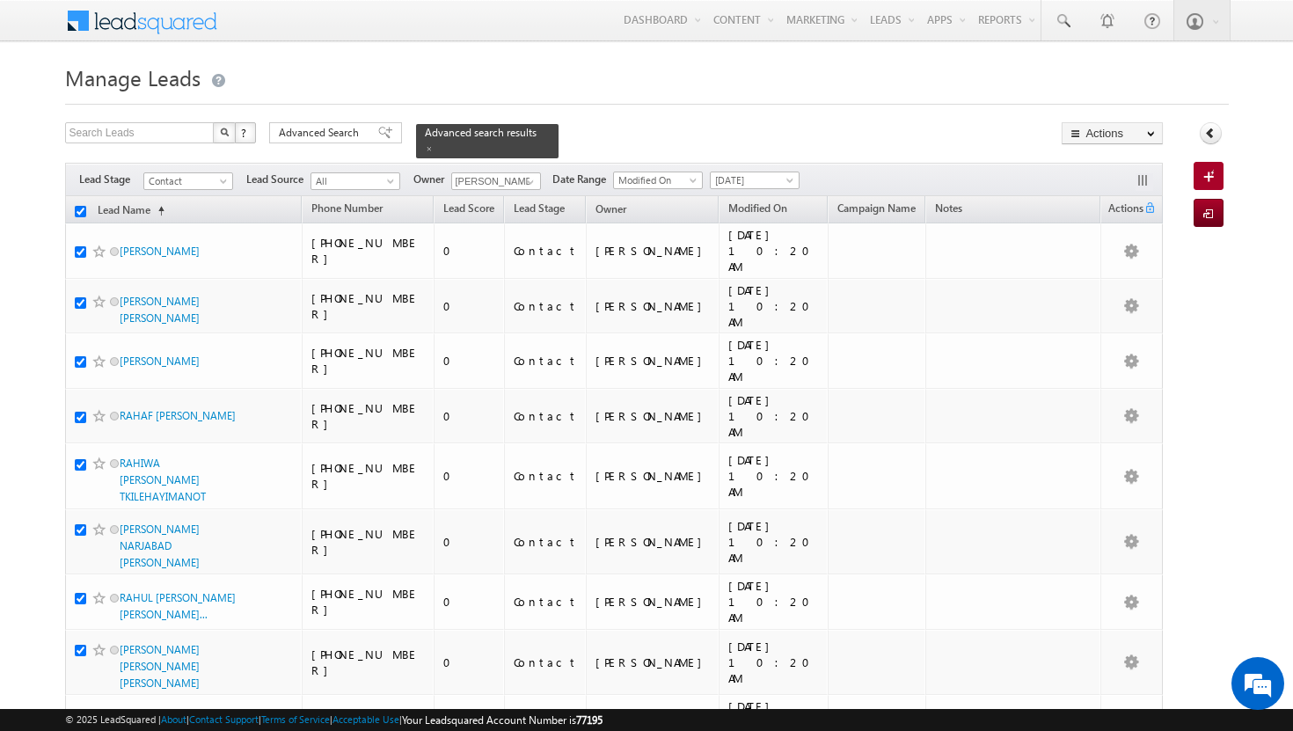
checkbox input "true"
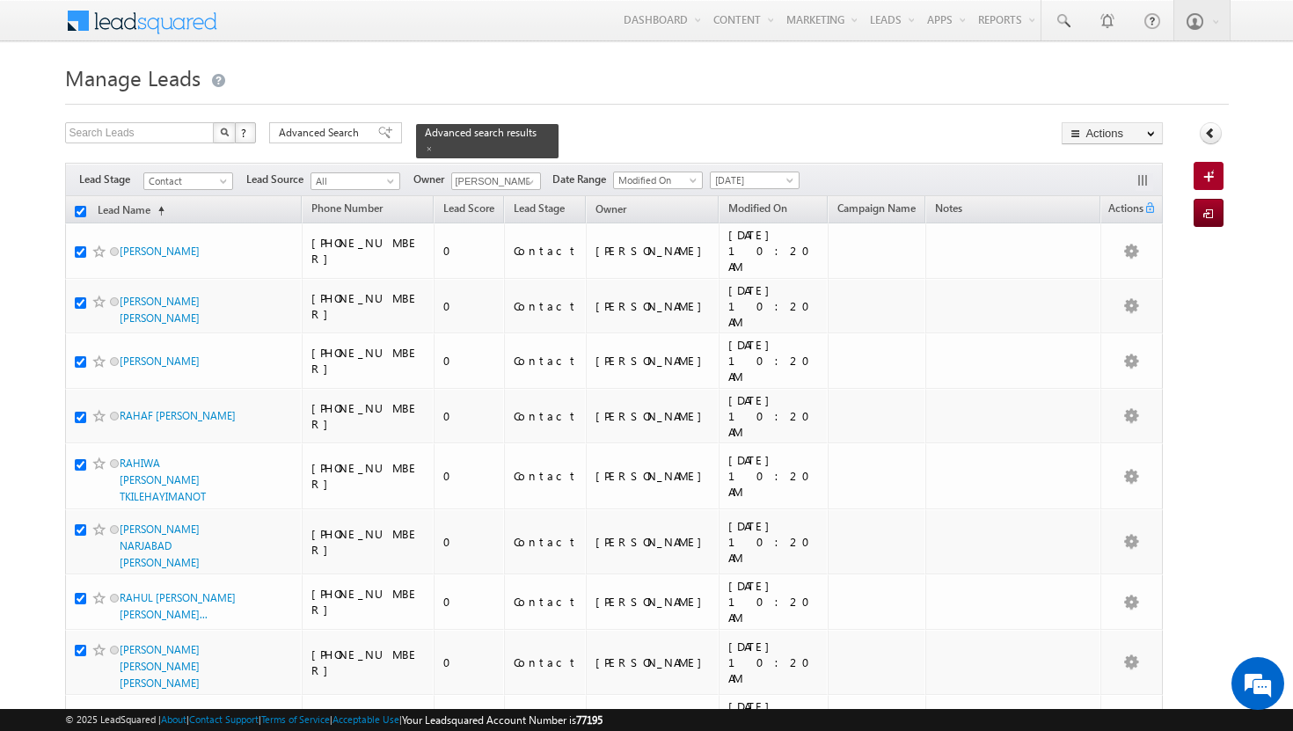
checkbox input "true"
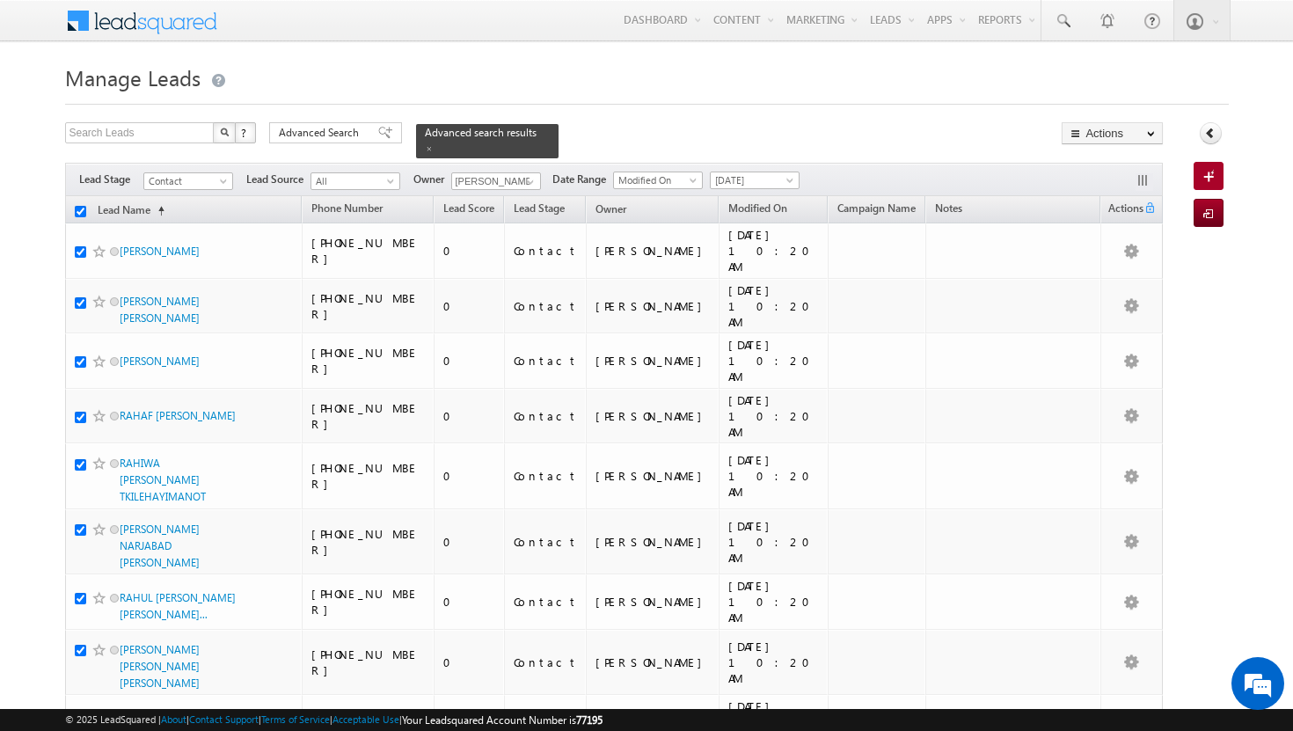
checkbox input "true"
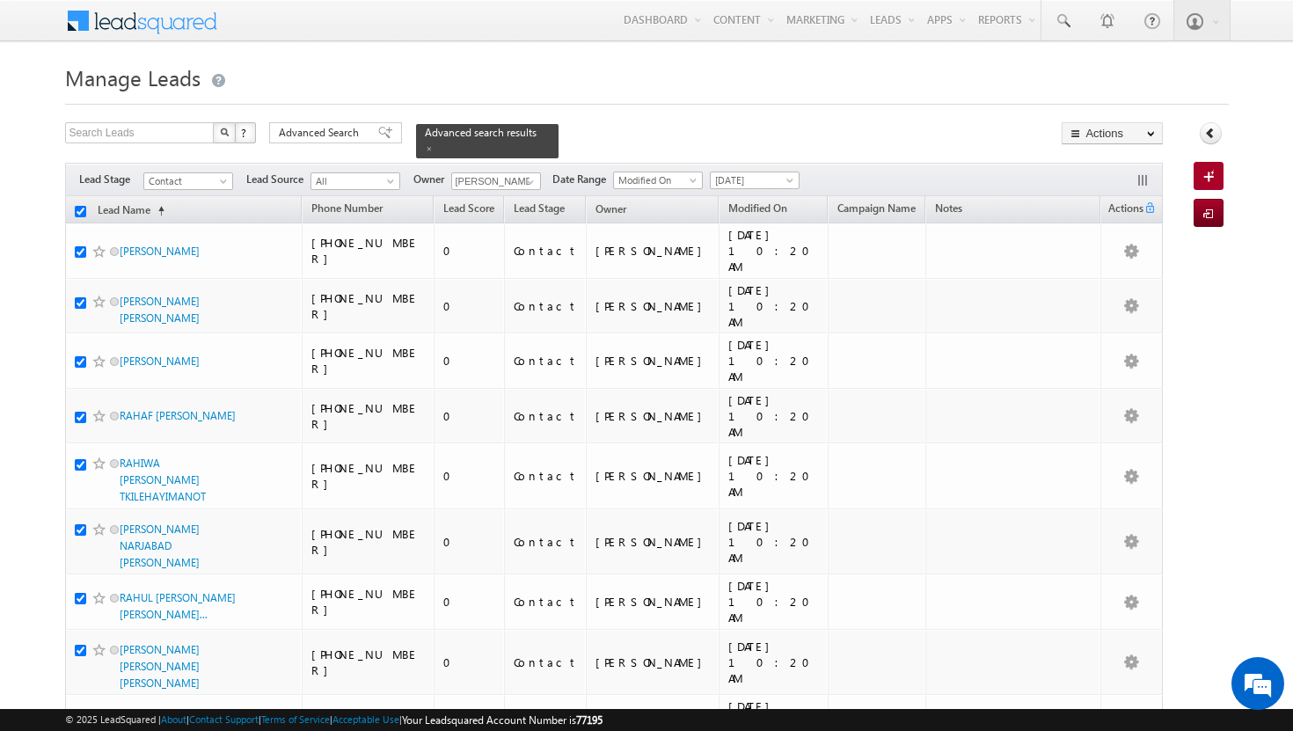
checkbox input "true"
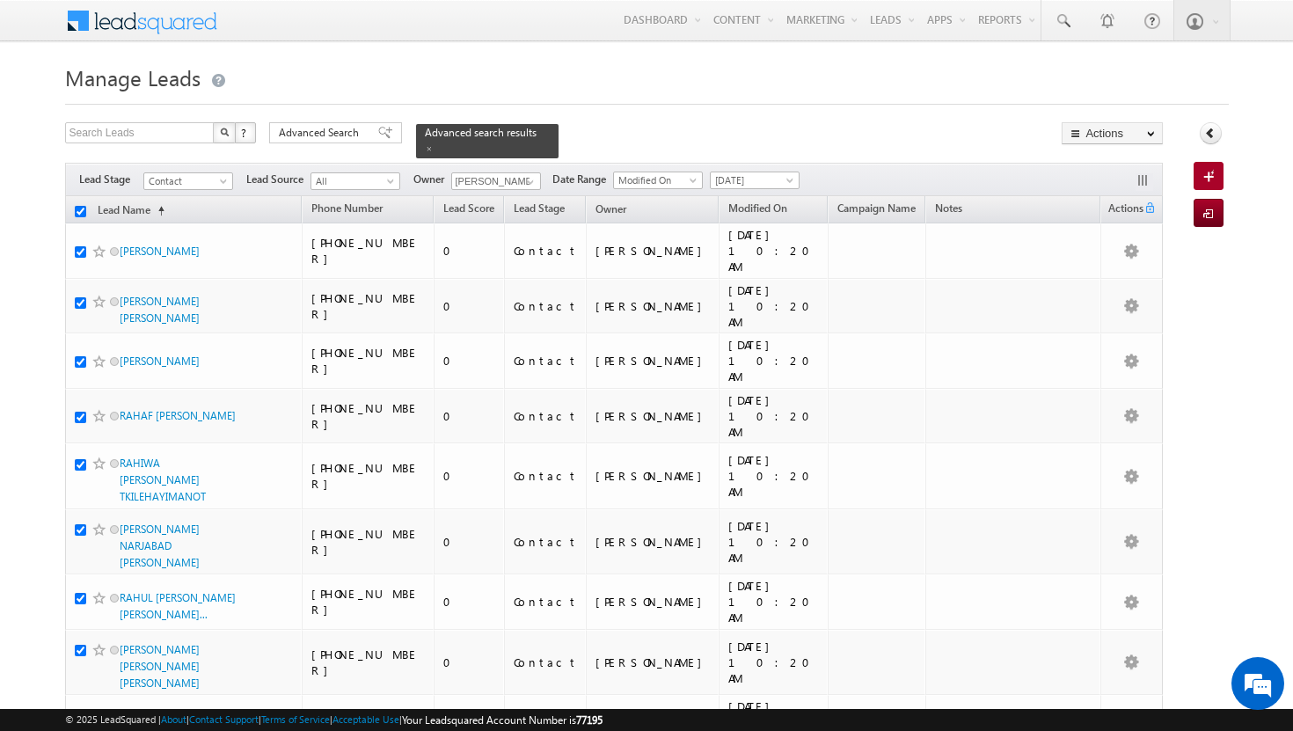
checkbox input "true"
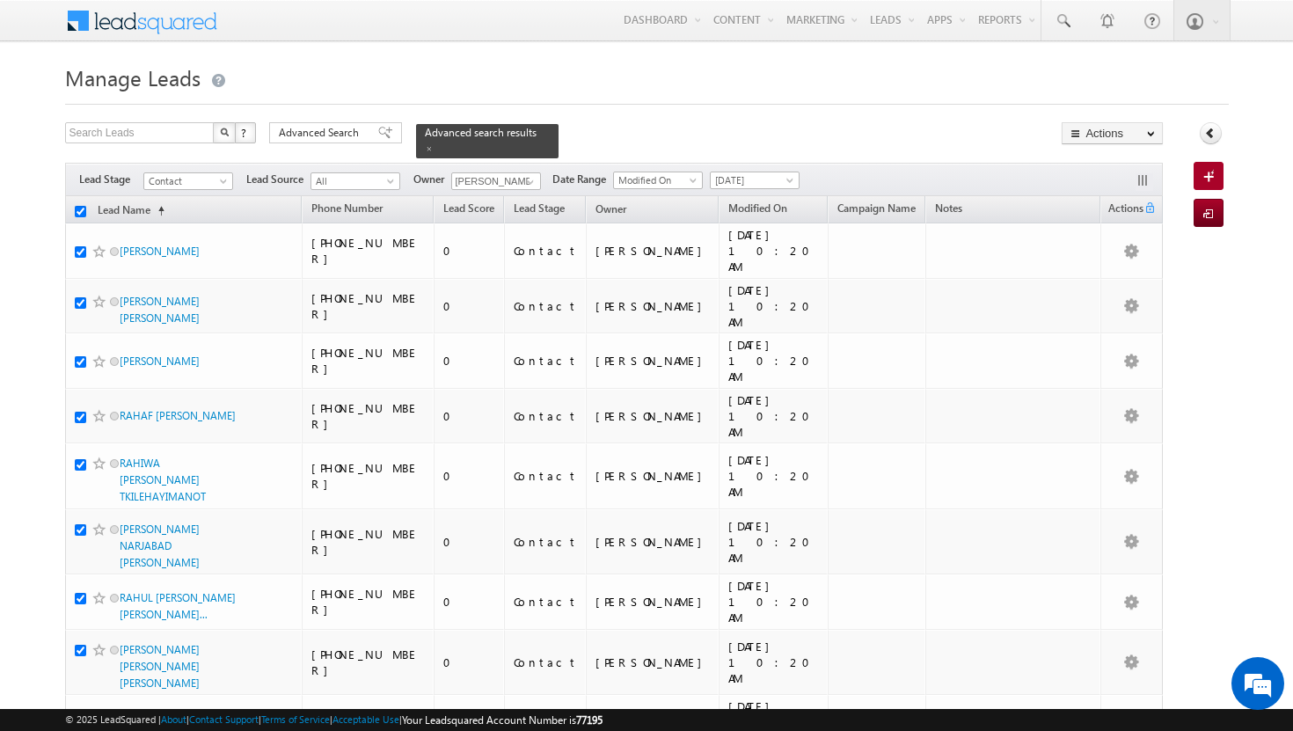
checkbox input "true"
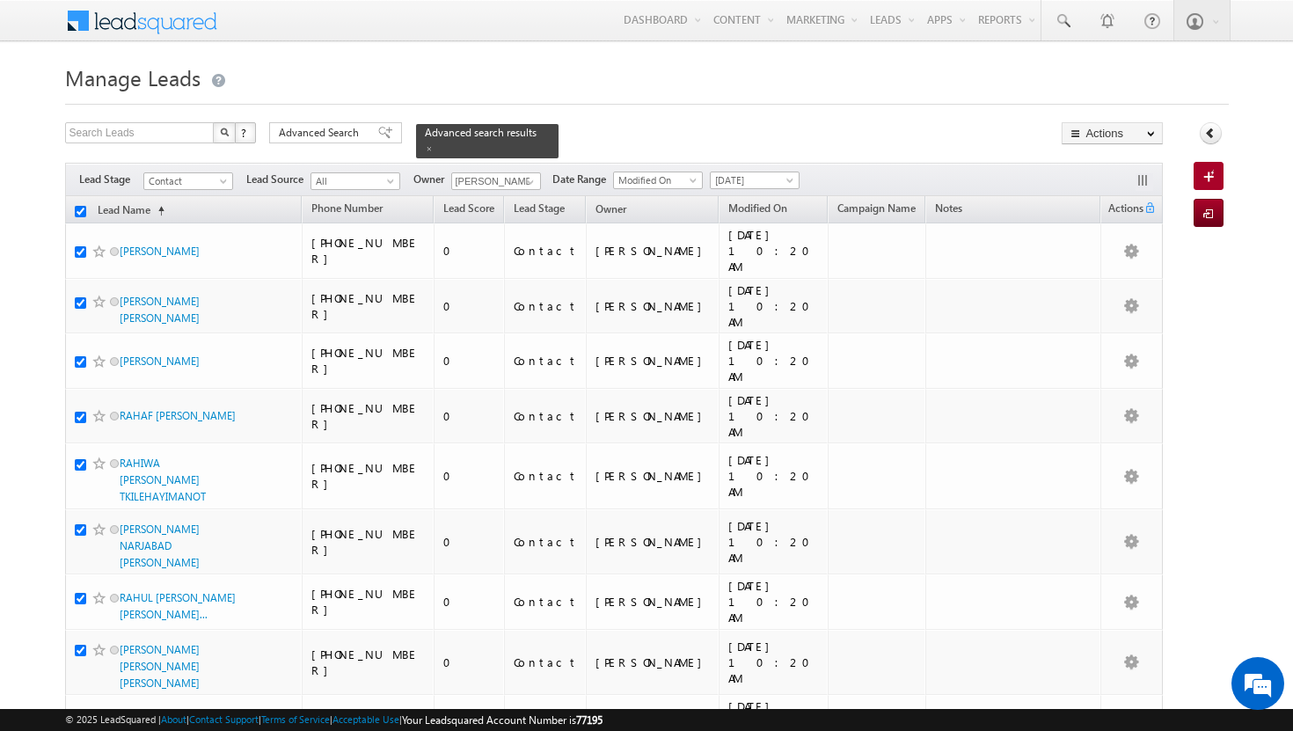
checkbox input "true"
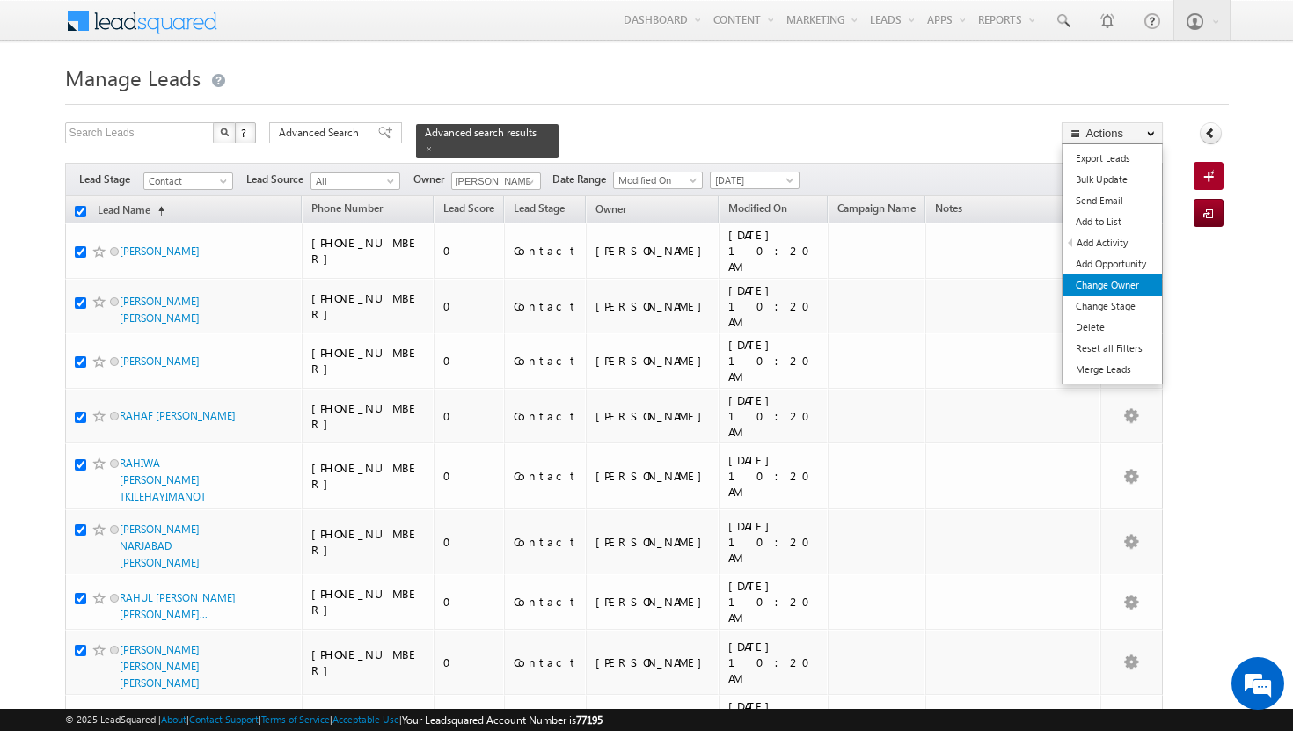
click at [1112, 281] on link "Change Owner" at bounding box center [1111, 284] width 99 height 21
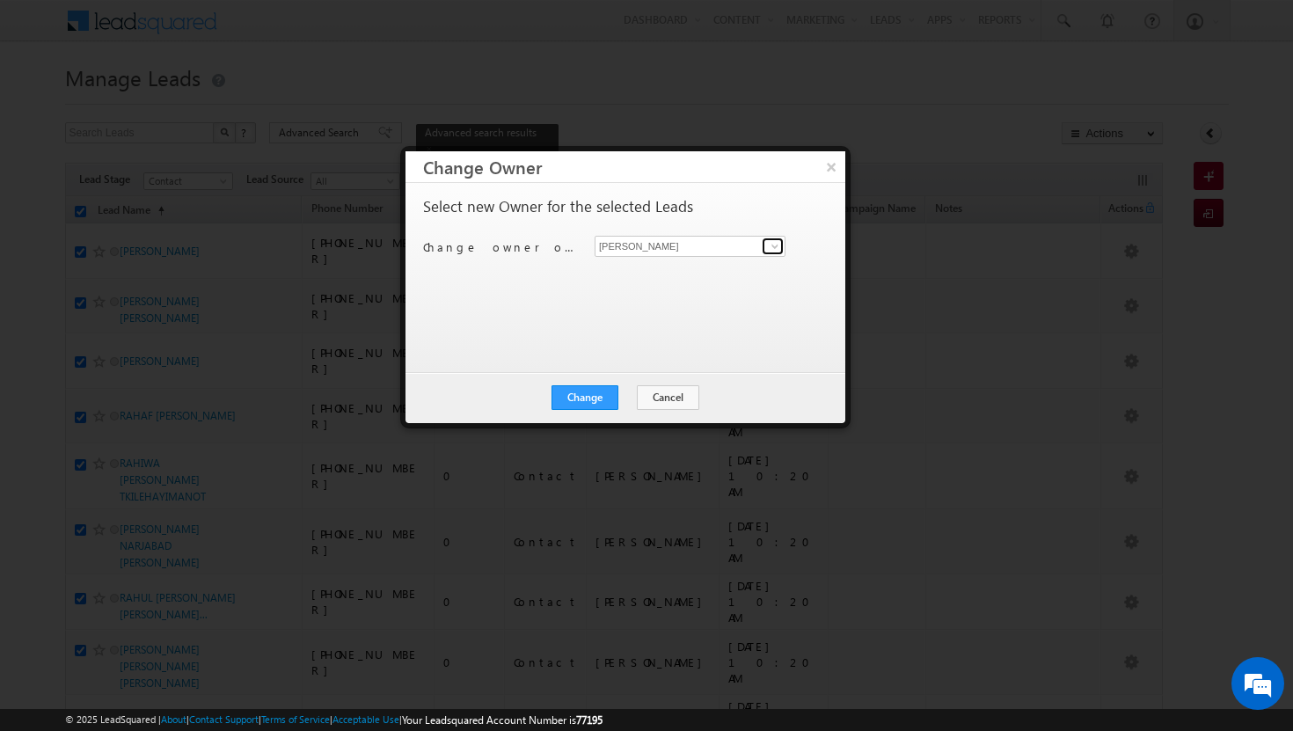
click at [768, 242] on span at bounding box center [775, 246] width 14 height 14
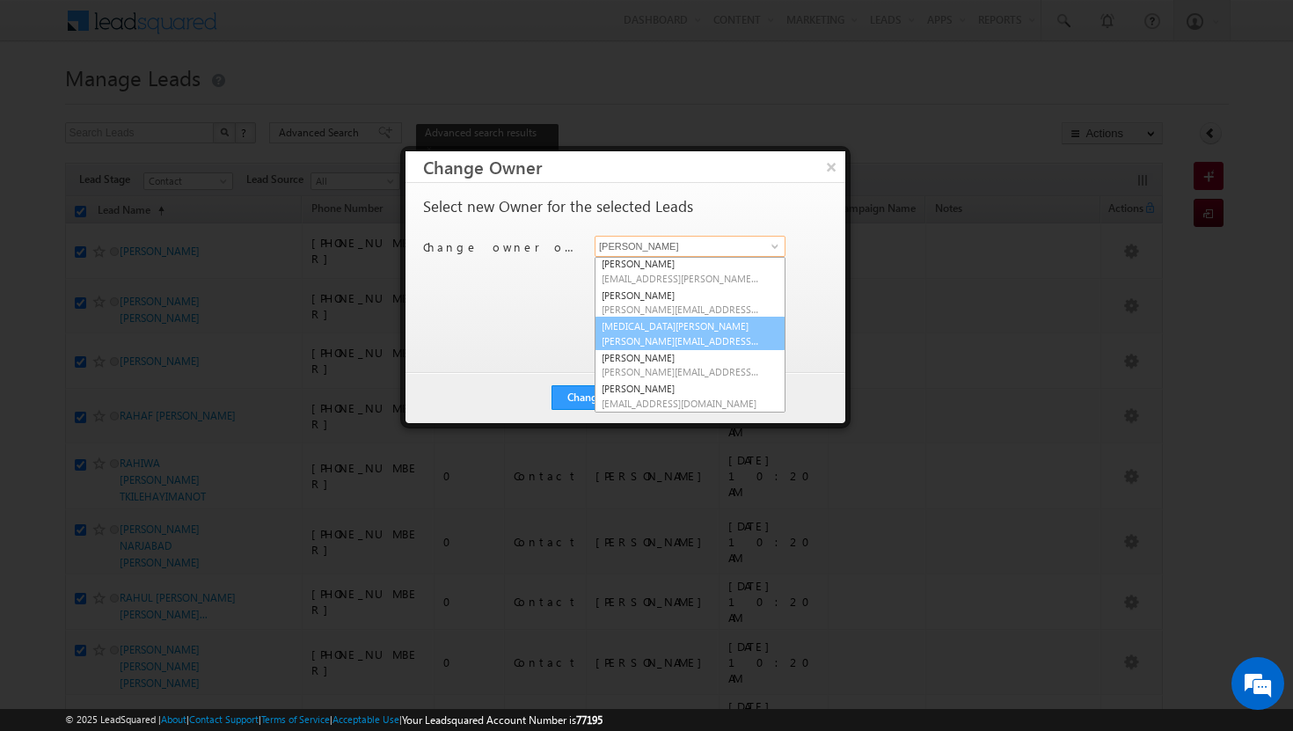
click at [648, 334] on span "[PERSON_NAME][EMAIL_ADDRESS][DOMAIN_NAME]" at bounding box center [680, 340] width 158 height 13
type input "[MEDICAL_DATA][PERSON_NAME]"
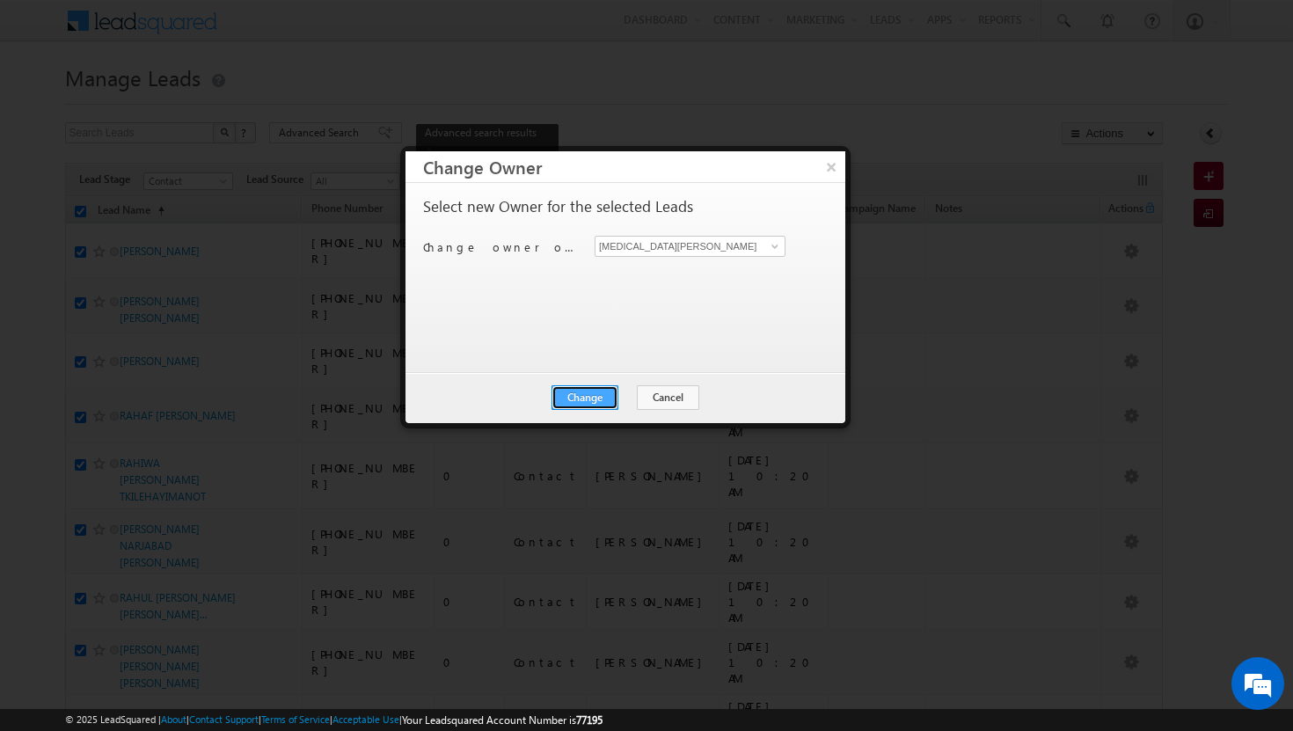
click at [577, 401] on button "Change" at bounding box center [584, 397] width 67 height 25
click at [631, 397] on button "Close" at bounding box center [628, 397] width 56 height 25
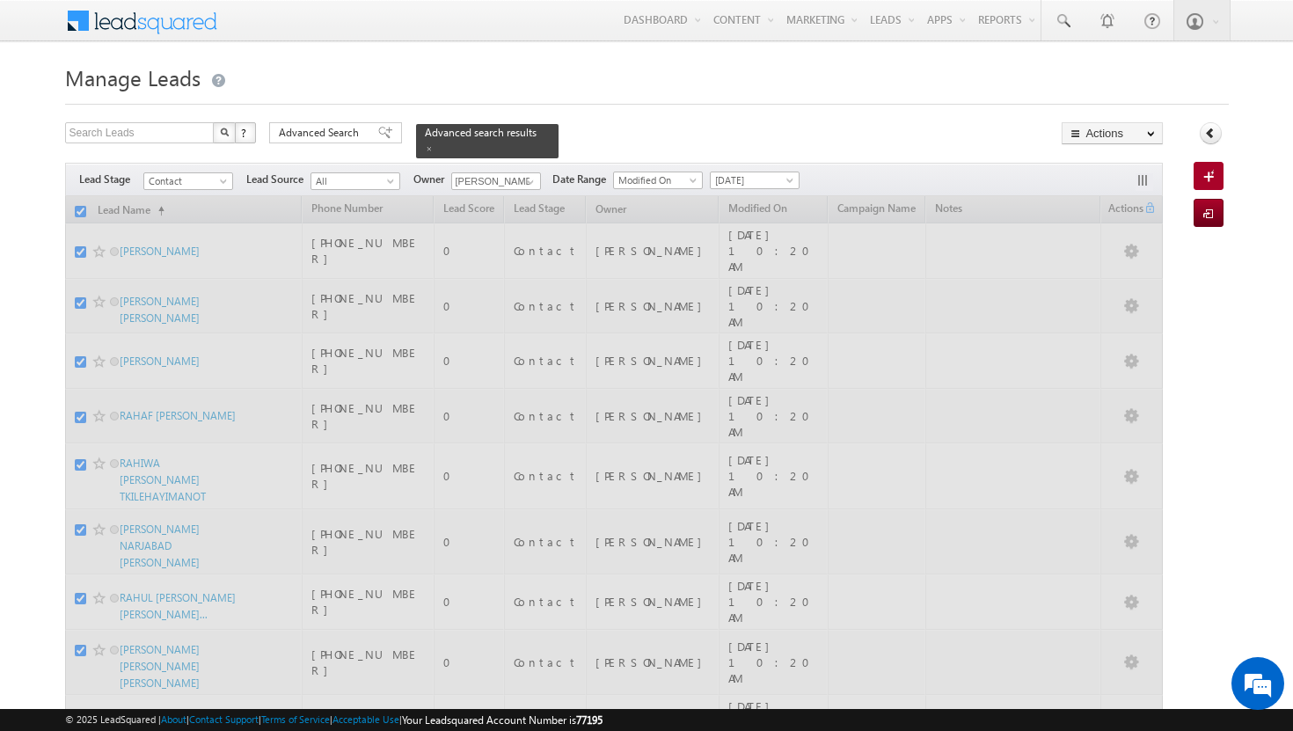
checkbox input "false"
